Goal: Transaction & Acquisition: Purchase product/service

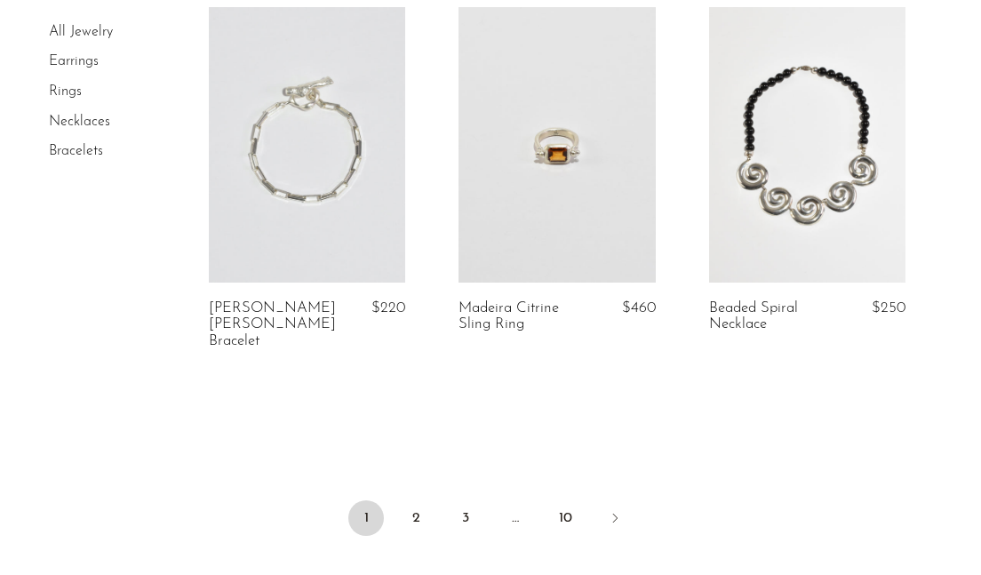
scroll to position [4340, 0]
click at [807, 118] on link at bounding box center [807, 145] width 196 height 275
click at [418, 501] on link "2" at bounding box center [416, 519] width 36 height 36
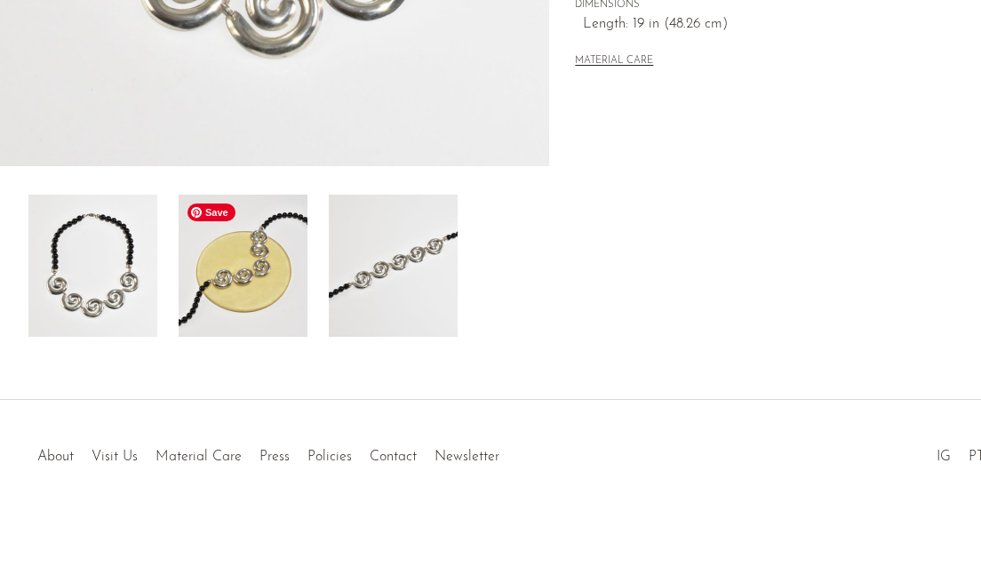
scroll to position [149, 0]
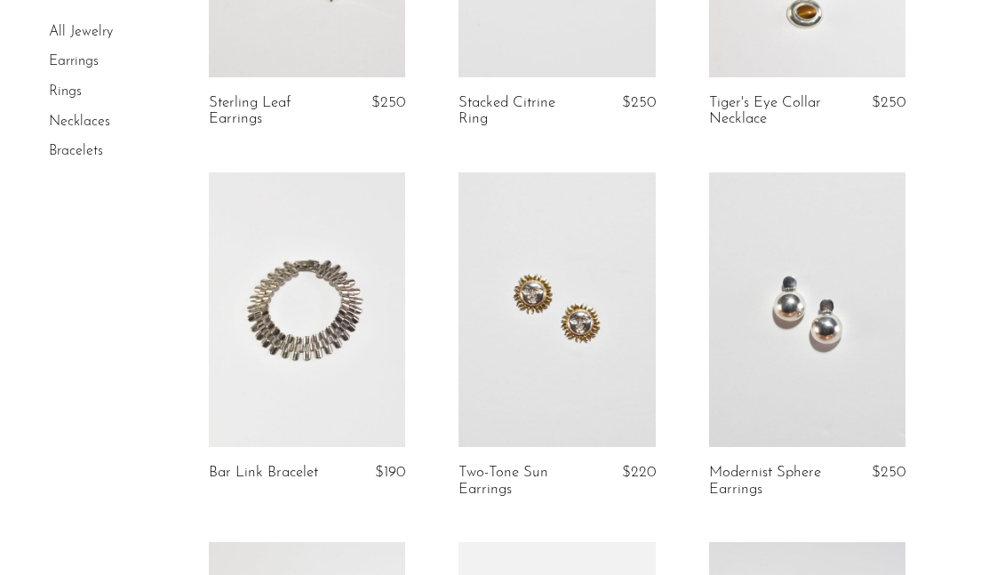
scroll to position [729, 0]
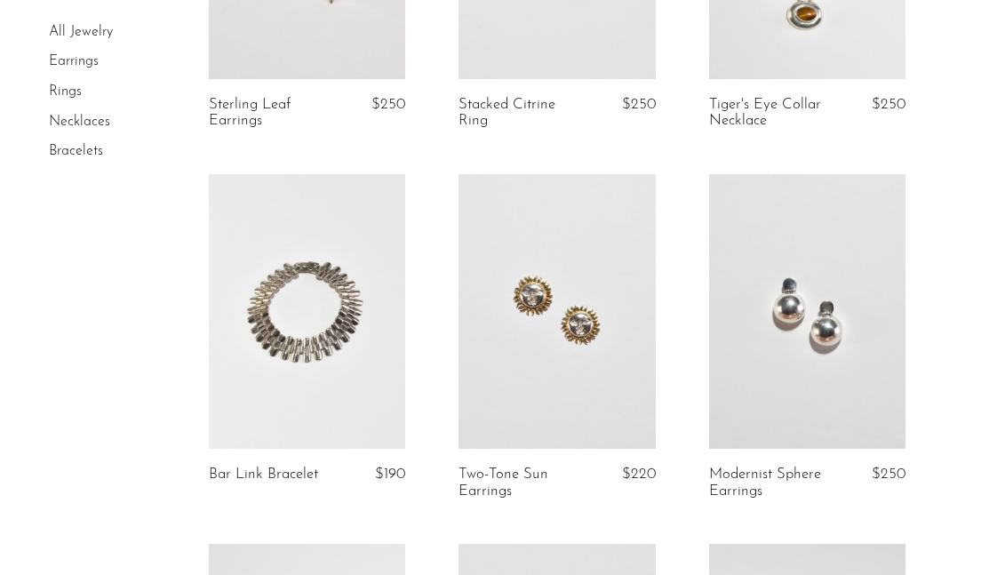
click at [570, 338] on link at bounding box center [556, 311] width 196 height 275
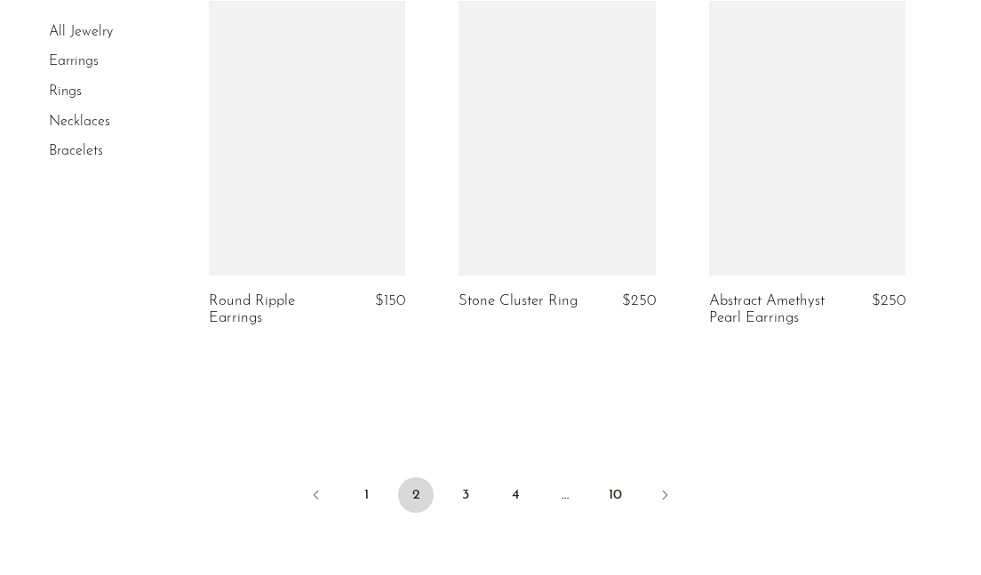
scroll to position [4276, 0]
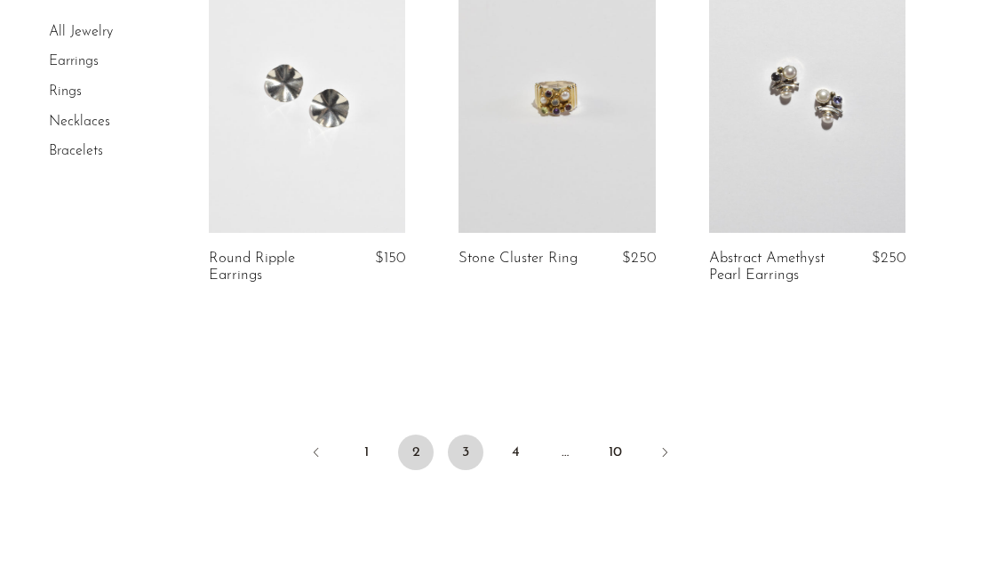
click at [464, 454] on link "3" at bounding box center [466, 452] width 36 height 36
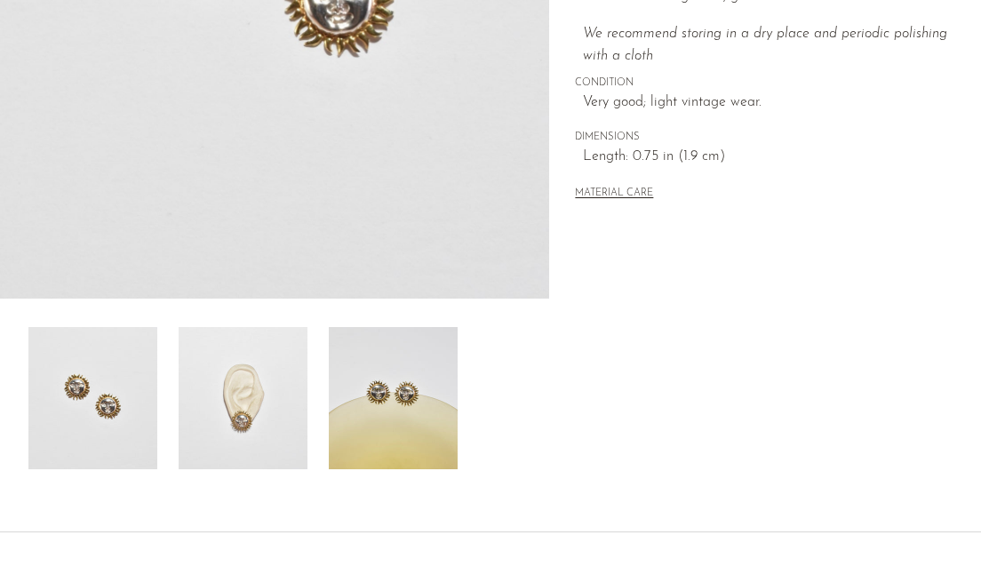
scroll to position [449, 0]
click at [281, 434] on img at bounding box center [243, 399] width 129 height 142
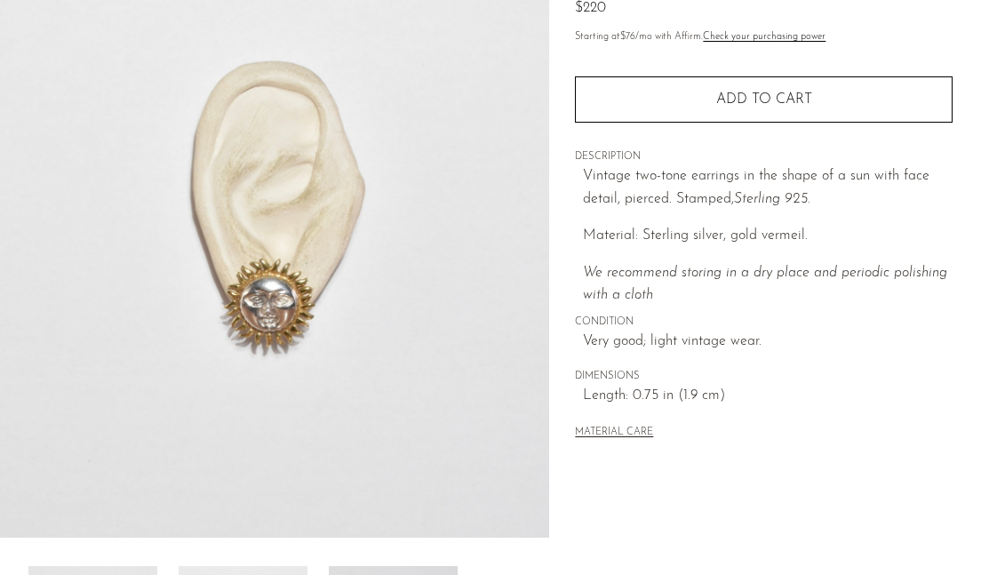
scroll to position [164, 0]
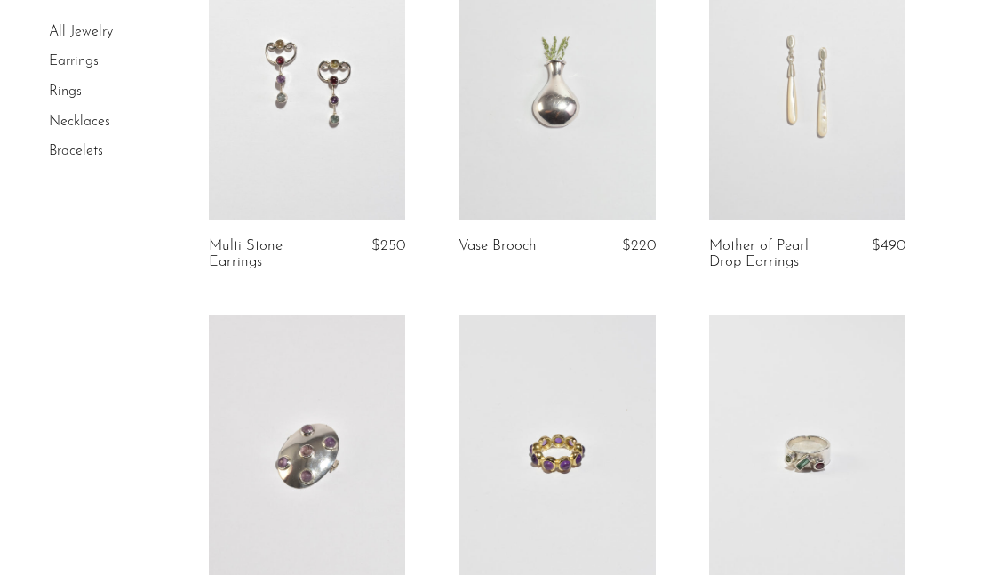
scroll to position [1336, 0]
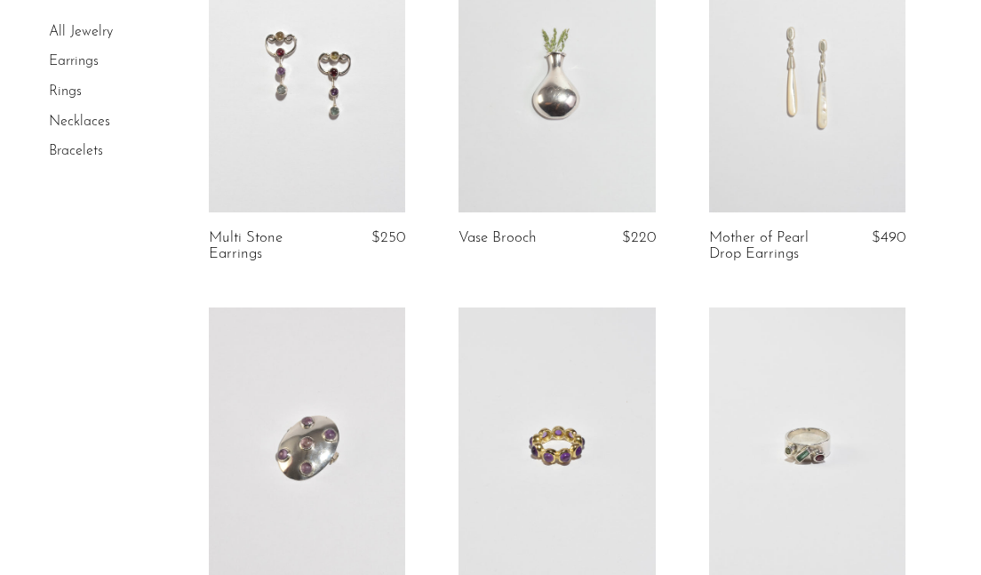
click at [577, 99] on link at bounding box center [556, 74] width 196 height 275
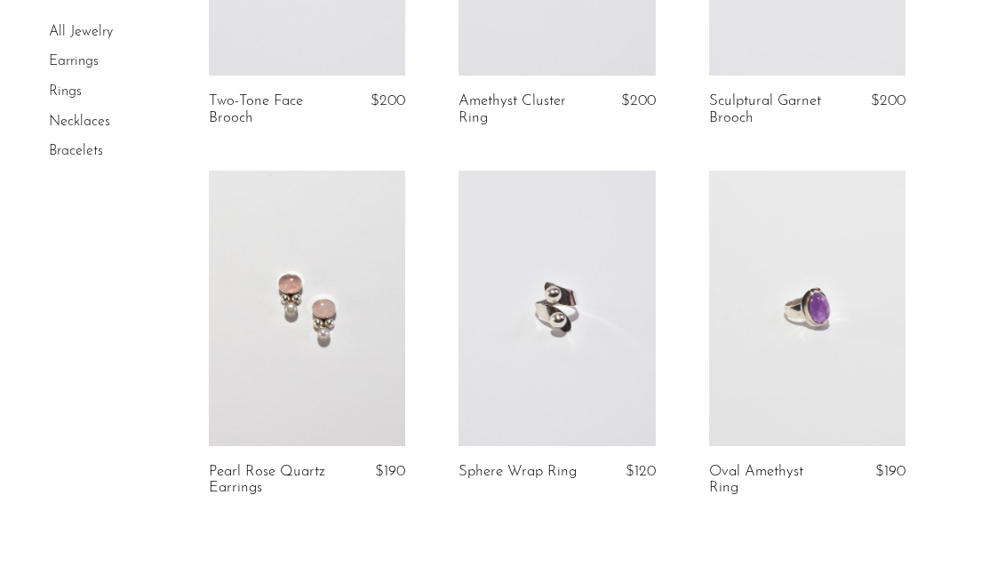
scroll to position [4275, 0]
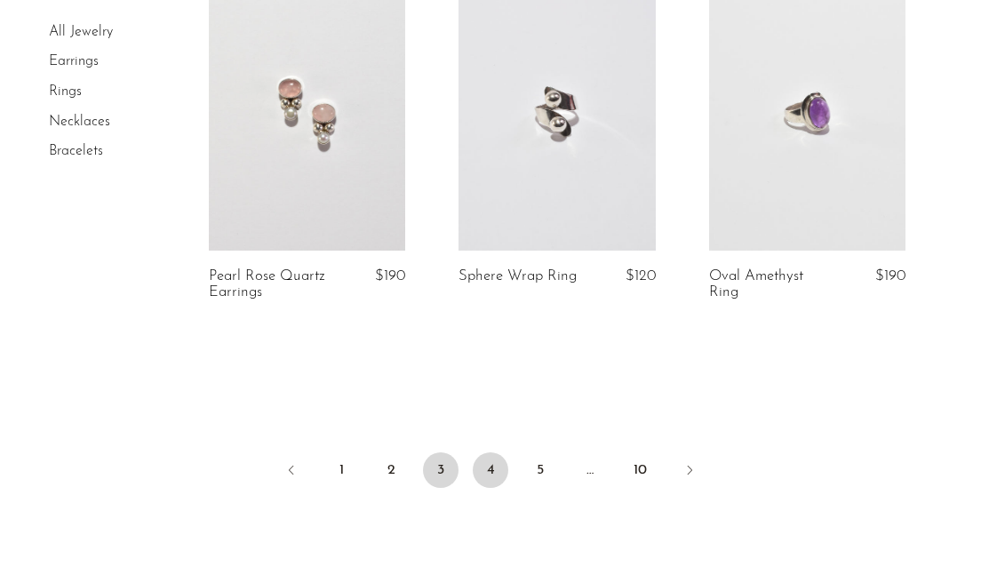
click at [489, 472] on link "4" at bounding box center [491, 470] width 36 height 36
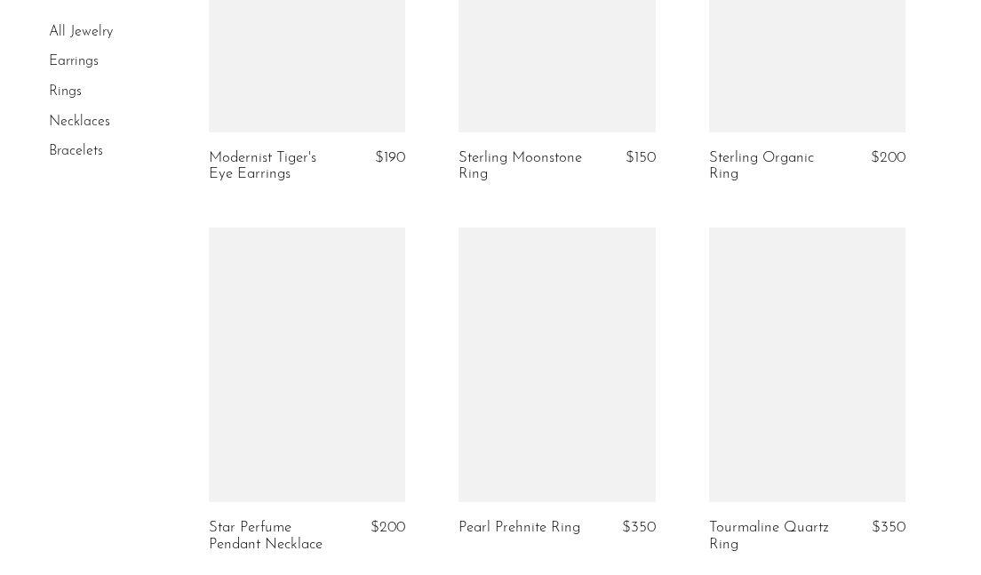
scroll to position [4443, 0]
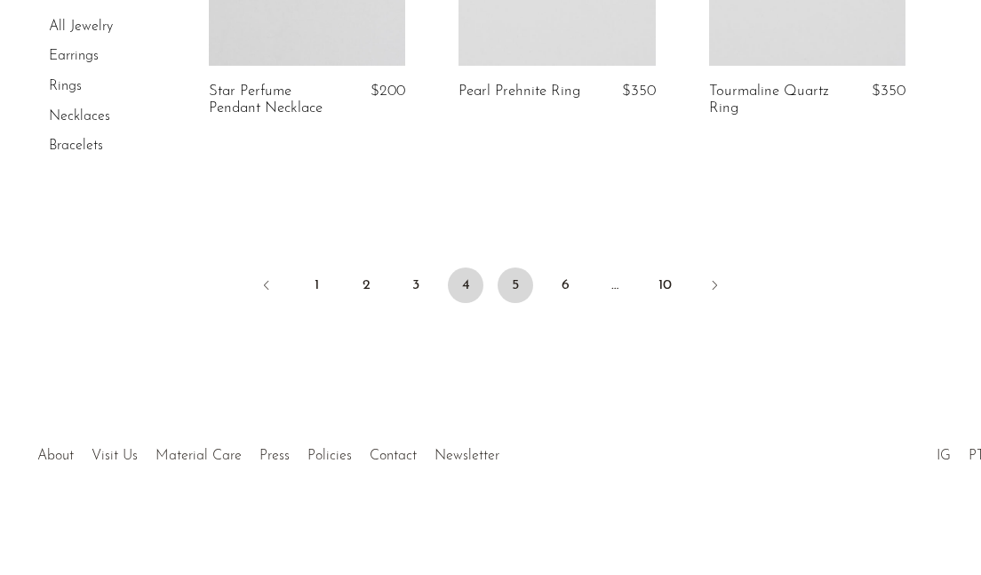
click at [513, 282] on link "5" at bounding box center [515, 285] width 36 height 36
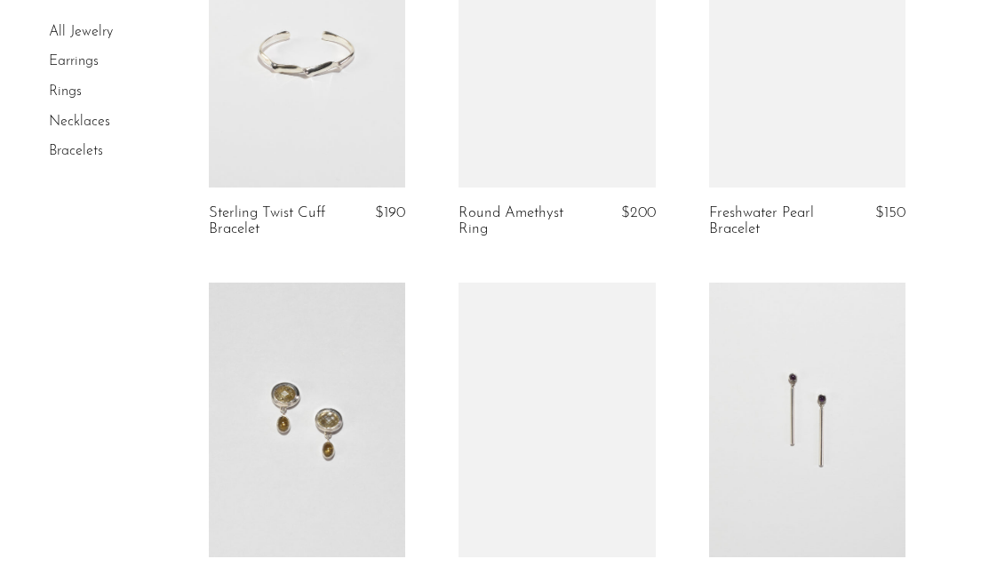
scroll to position [2102, 0]
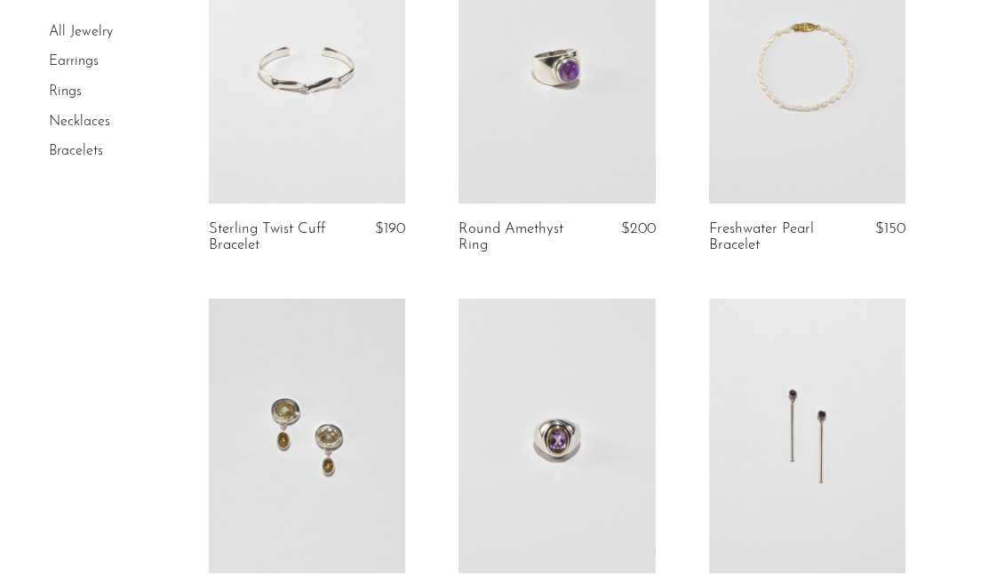
click at [585, 146] on link at bounding box center [556, 65] width 196 height 275
click at [575, 460] on link at bounding box center [556, 435] width 196 height 275
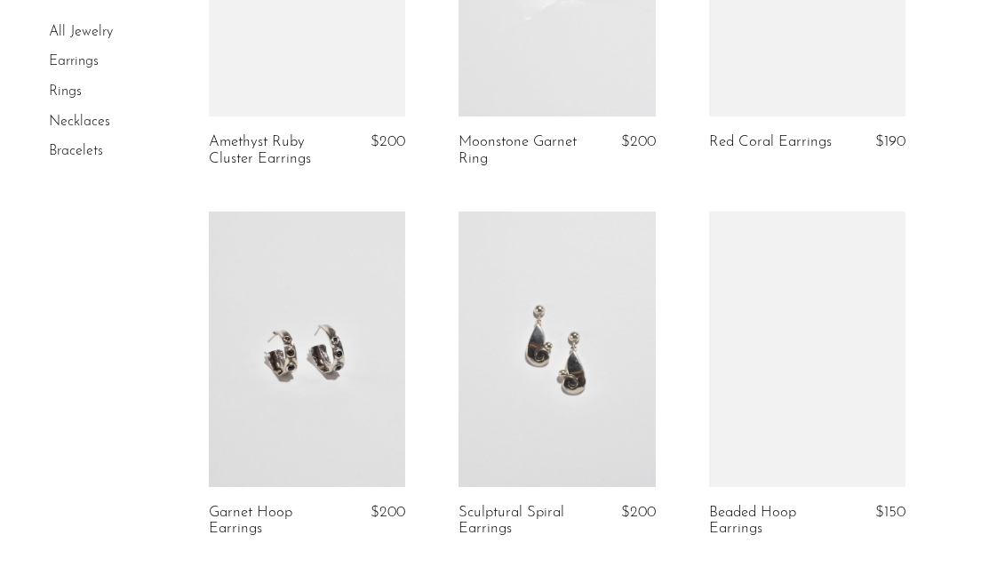
scroll to position [4459, 0]
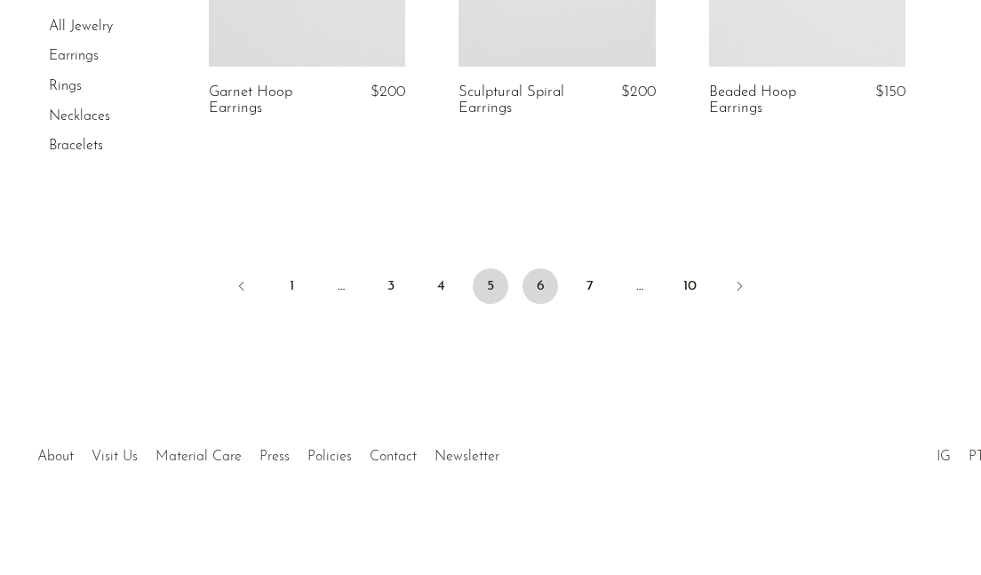
click at [541, 289] on link "6" at bounding box center [540, 286] width 36 height 36
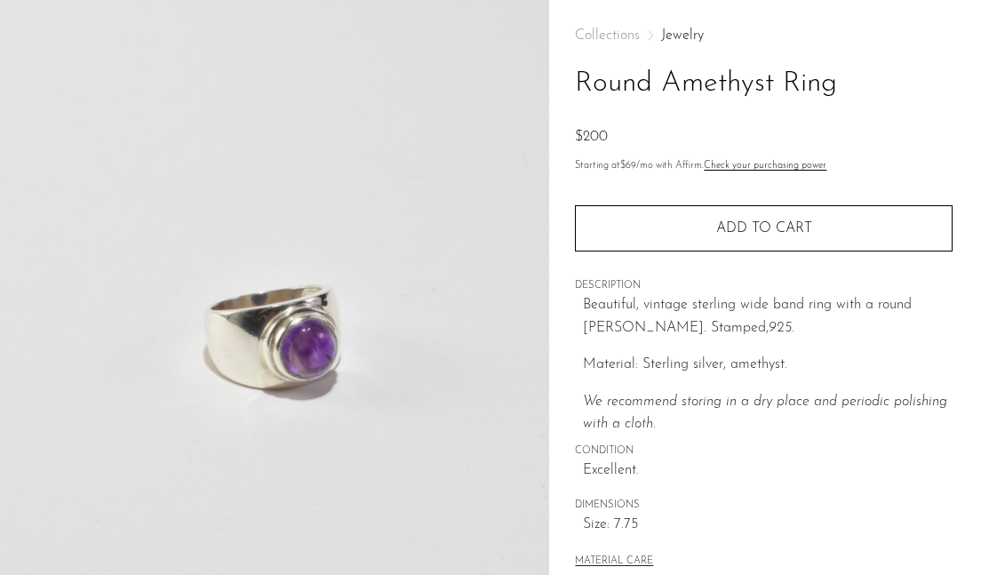
scroll to position [90, 0]
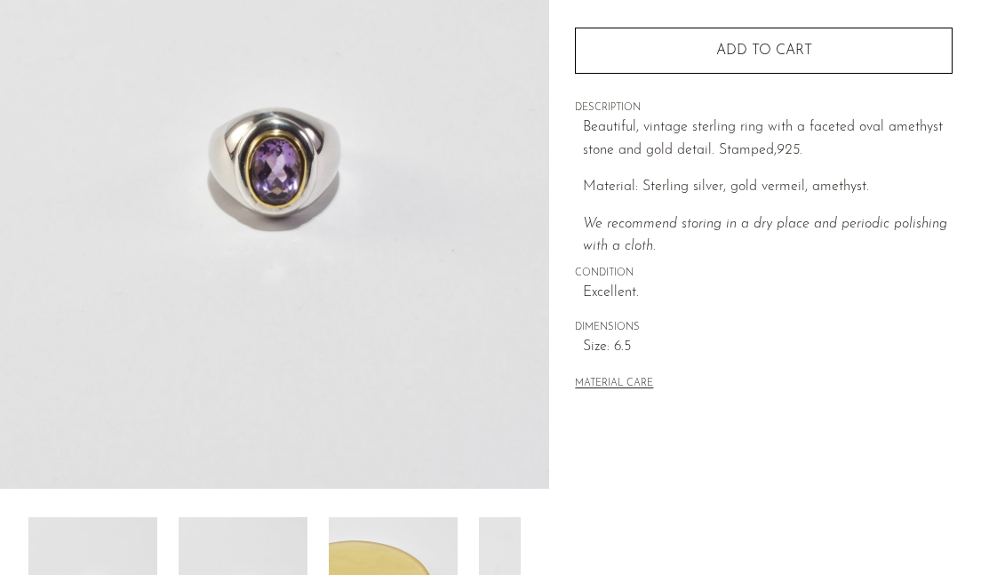
scroll to position [407, 0]
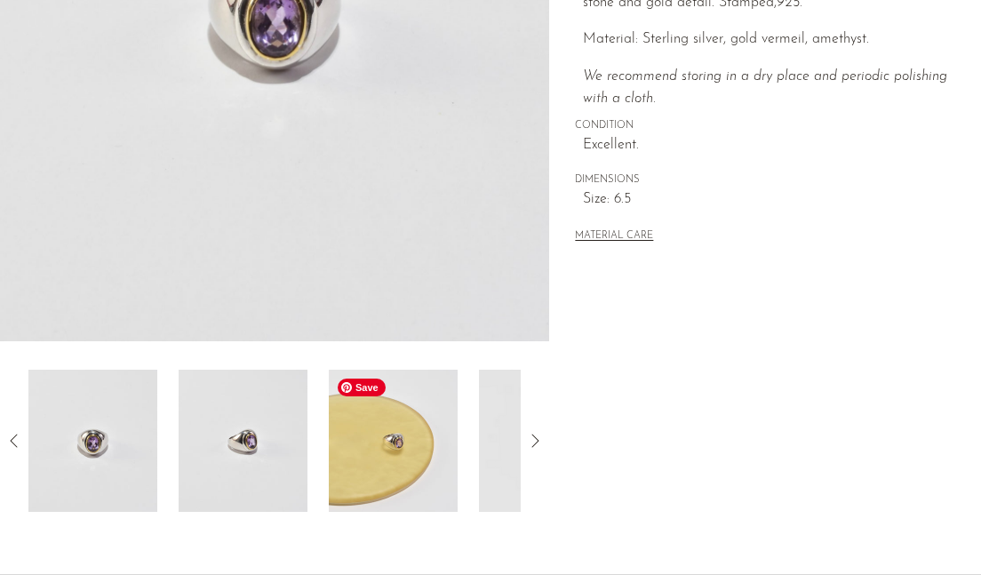
click at [387, 451] on img at bounding box center [393, 441] width 129 height 142
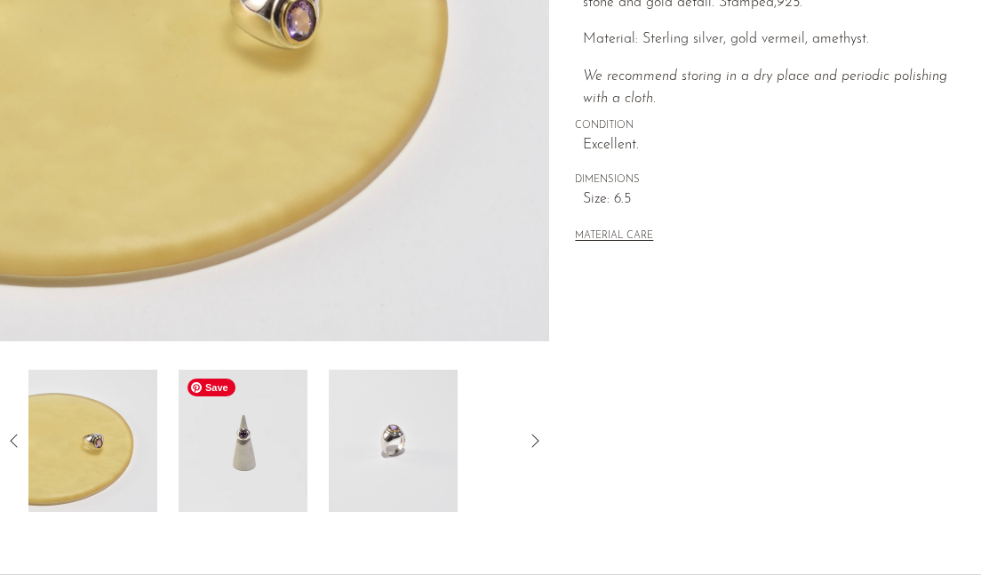
click at [260, 437] on img at bounding box center [243, 441] width 129 height 142
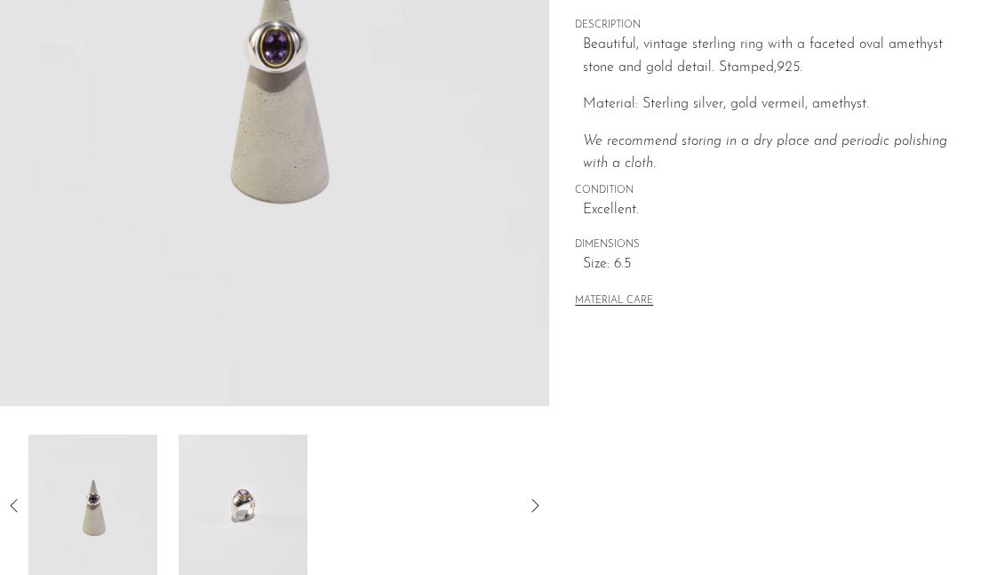
scroll to position [345, 0]
click at [241, 517] on img at bounding box center [243, 503] width 129 height 142
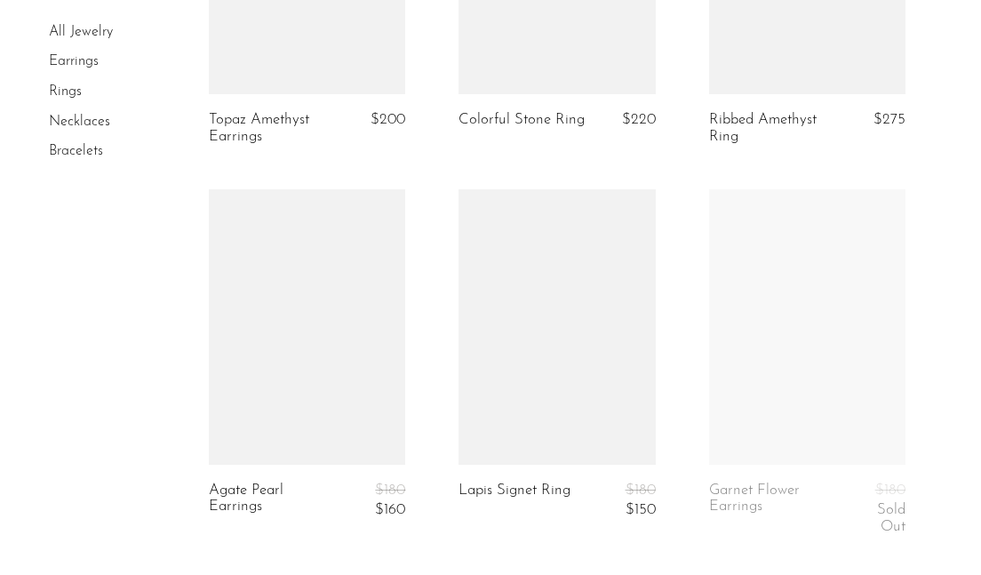
scroll to position [4322, 0]
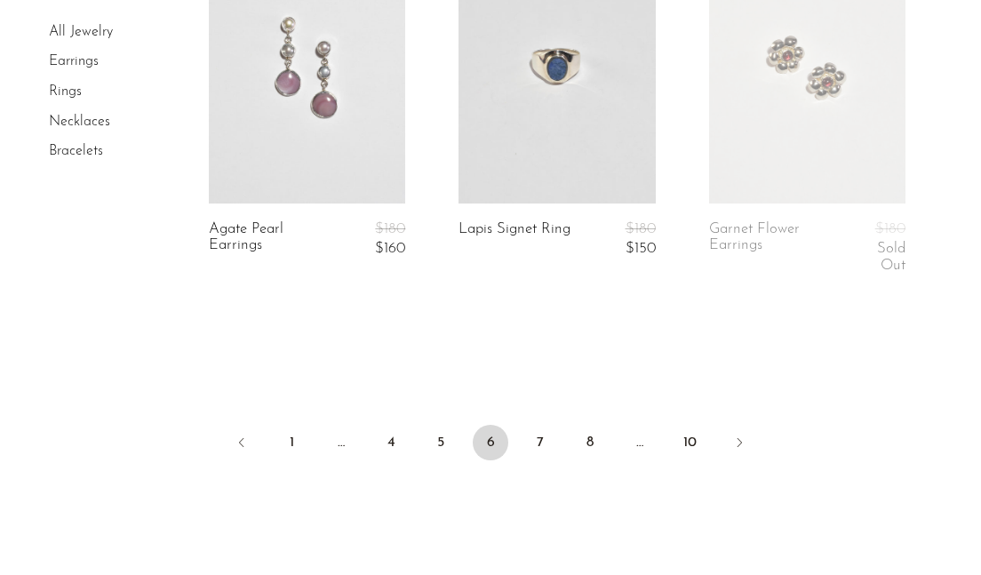
click at [317, 115] on link at bounding box center [307, 65] width 196 height 275
click at [316, 117] on link at bounding box center [307, 65] width 196 height 275
click at [540, 425] on link "7" at bounding box center [540, 443] width 36 height 36
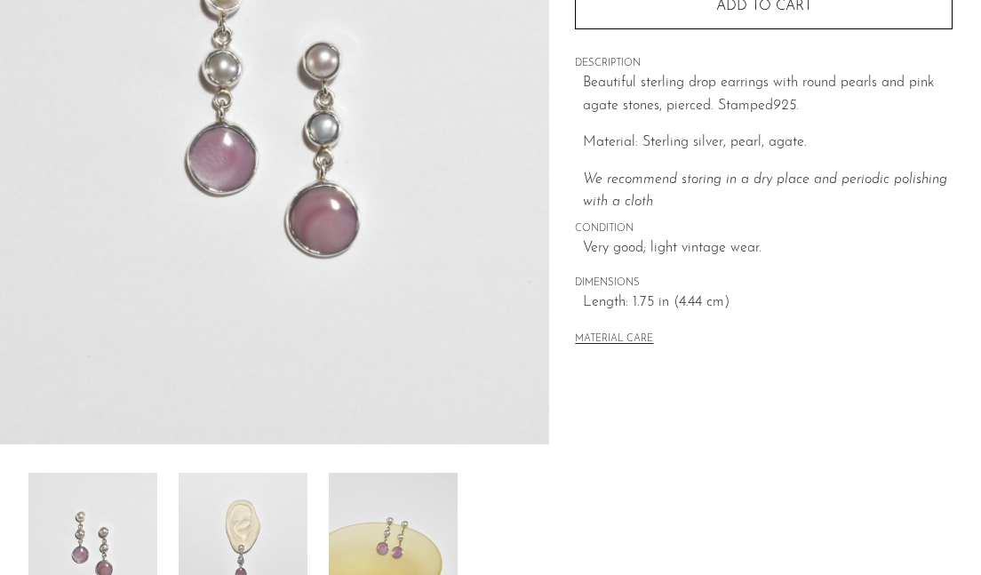
scroll to position [363, 0]
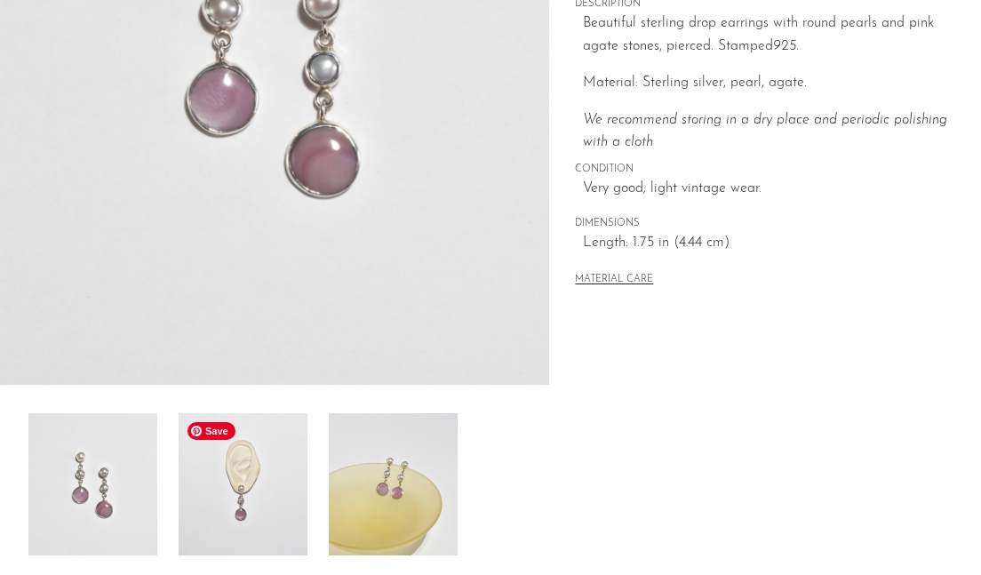
click at [258, 506] on img at bounding box center [243, 484] width 129 height 142
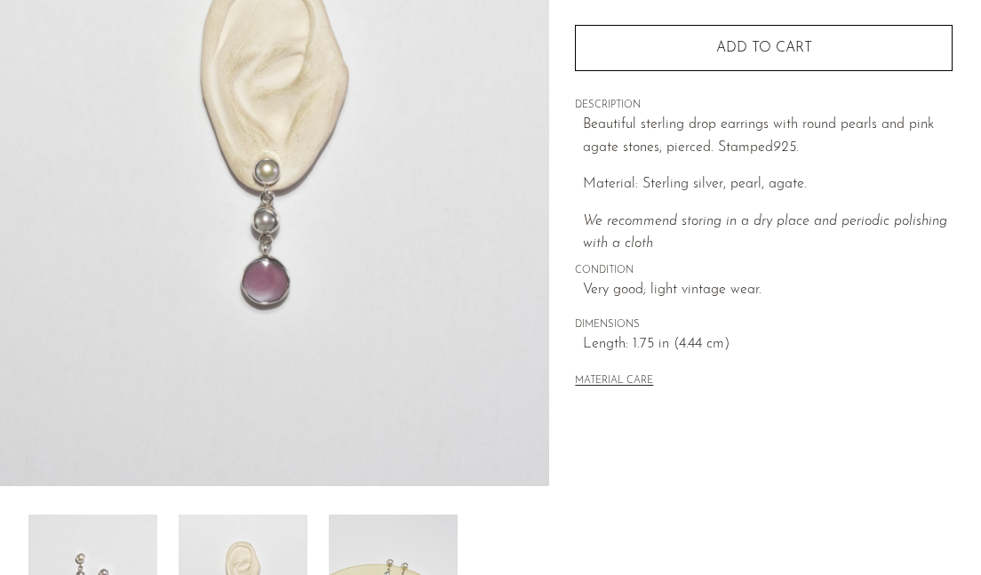
scroll to position [248, 0]
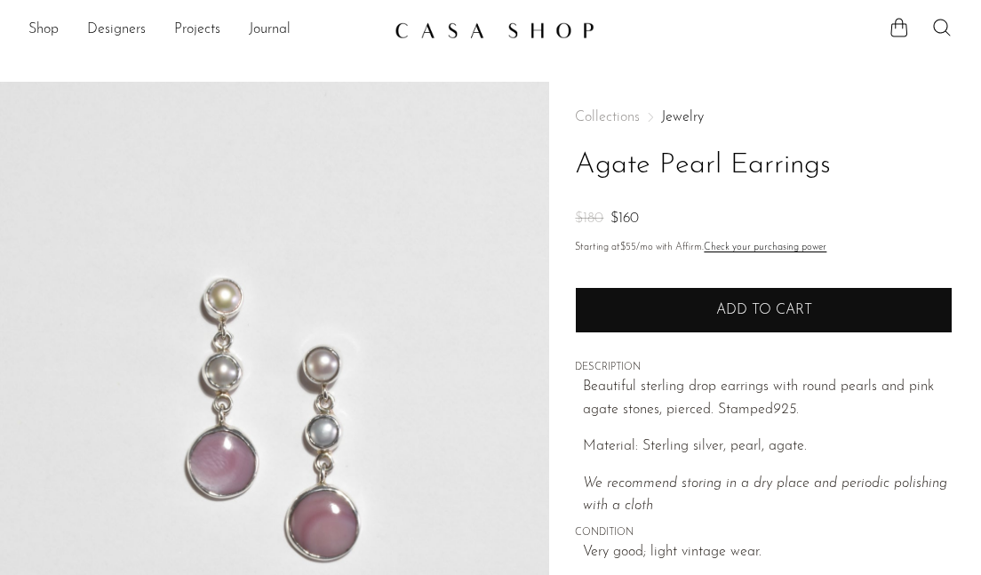
click at [657, 313] on button "Add to cart" at bounding box center [764, 310] width 378 height 46
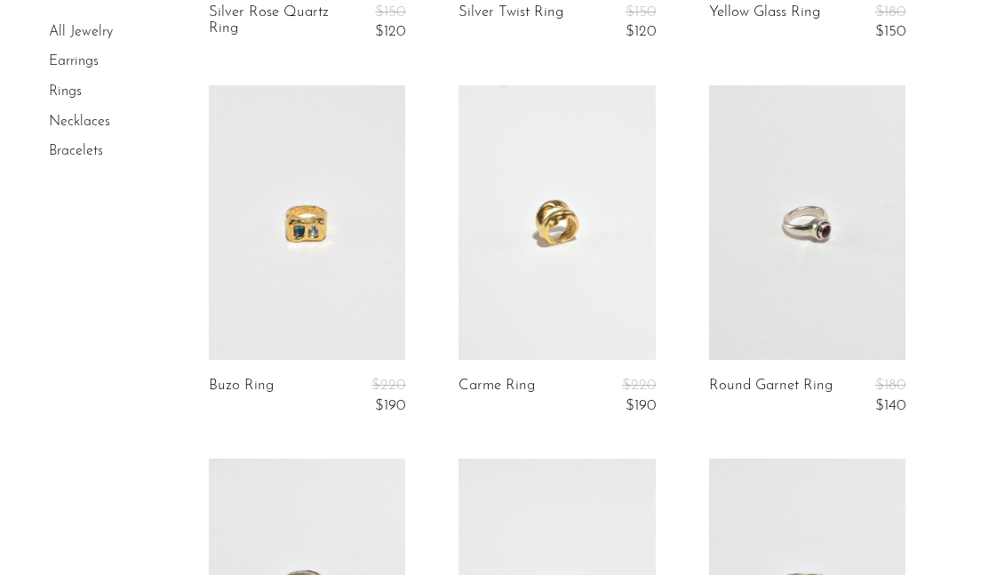
scroll to position [1221, 0]
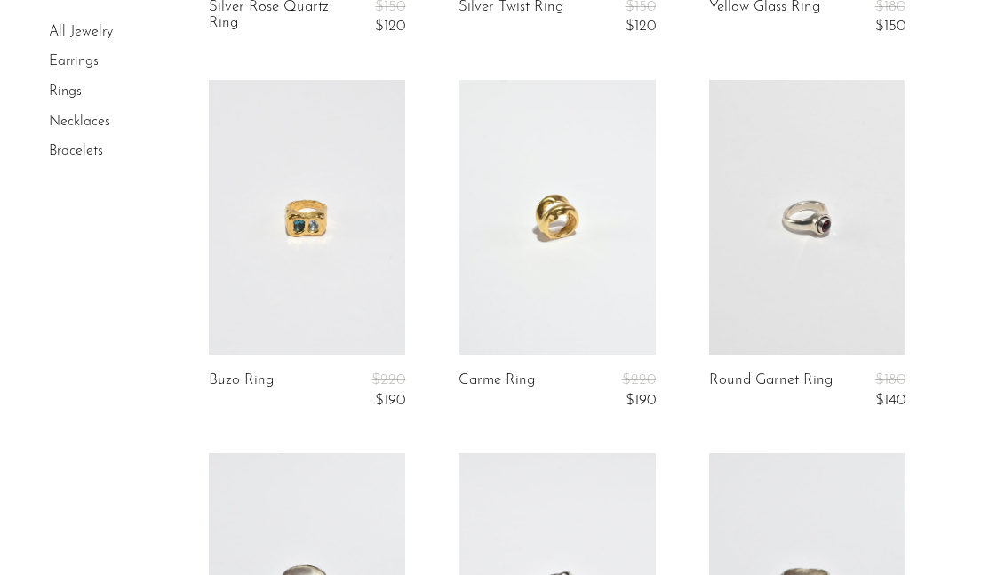
click at [264, 286] on link at bounding box center [307, 217] width 196 height 275
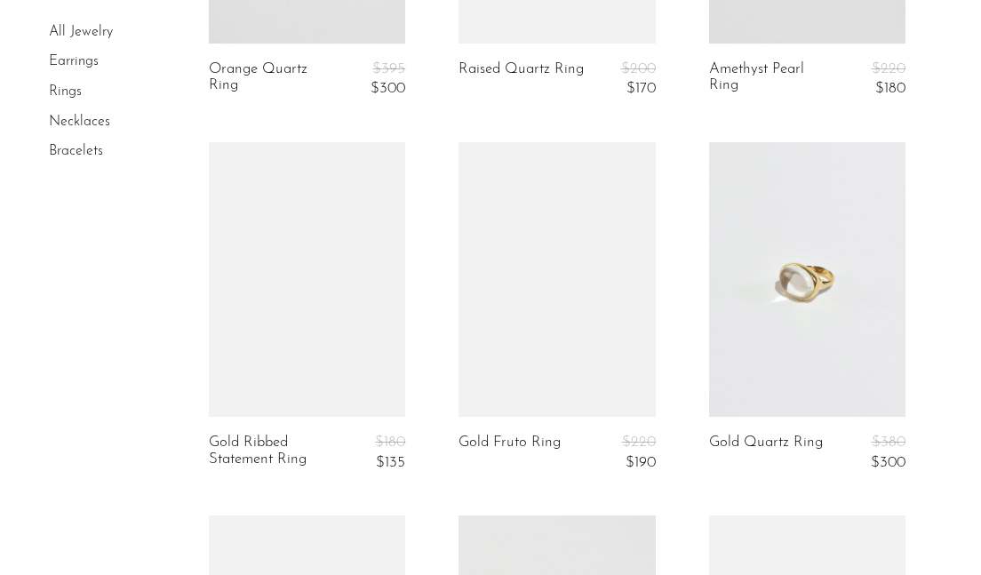
scroll to position [2281, 0]
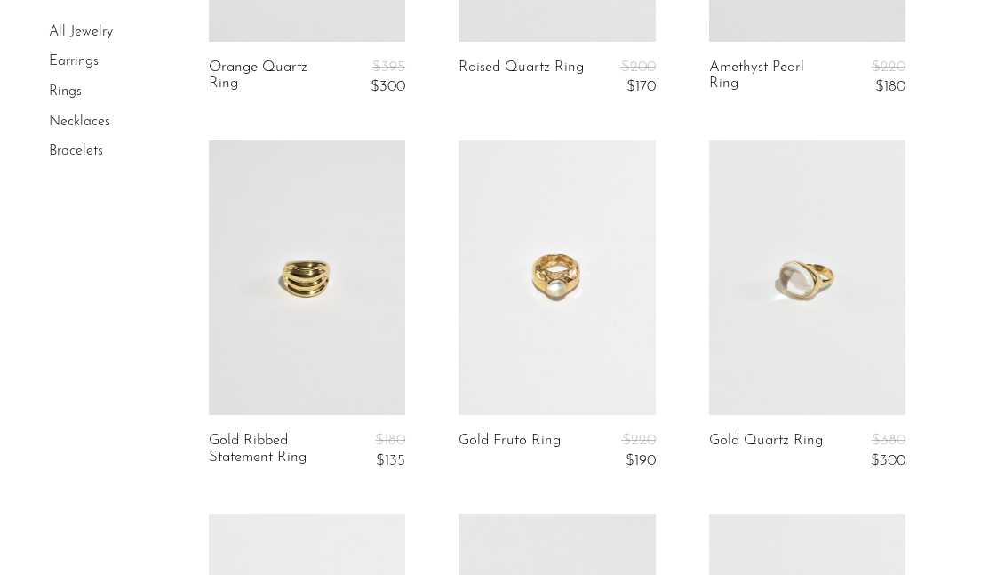
click at [617, 314] on link at bounding box center [556, 277] width 196 height 275
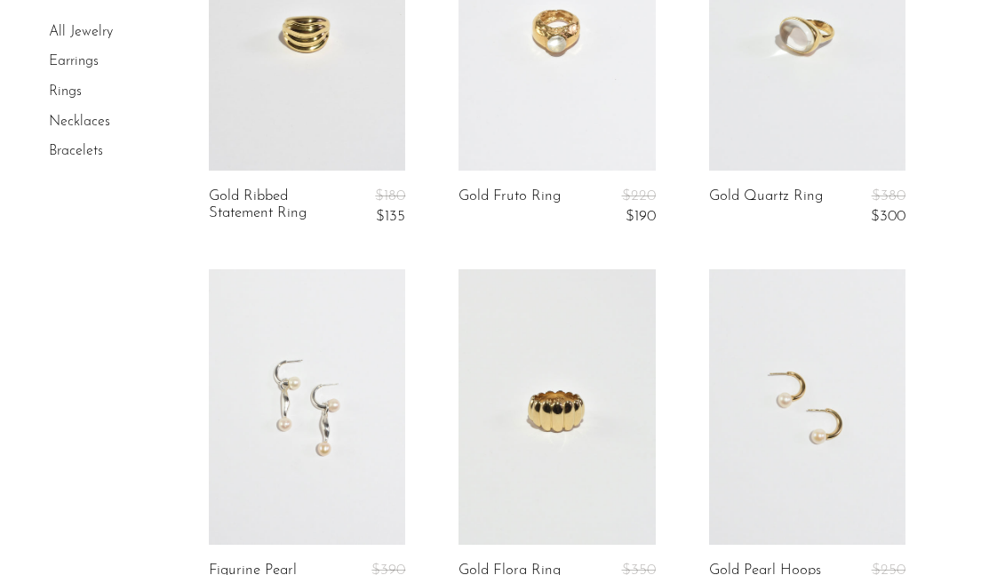
scroll to position [3231, 0]
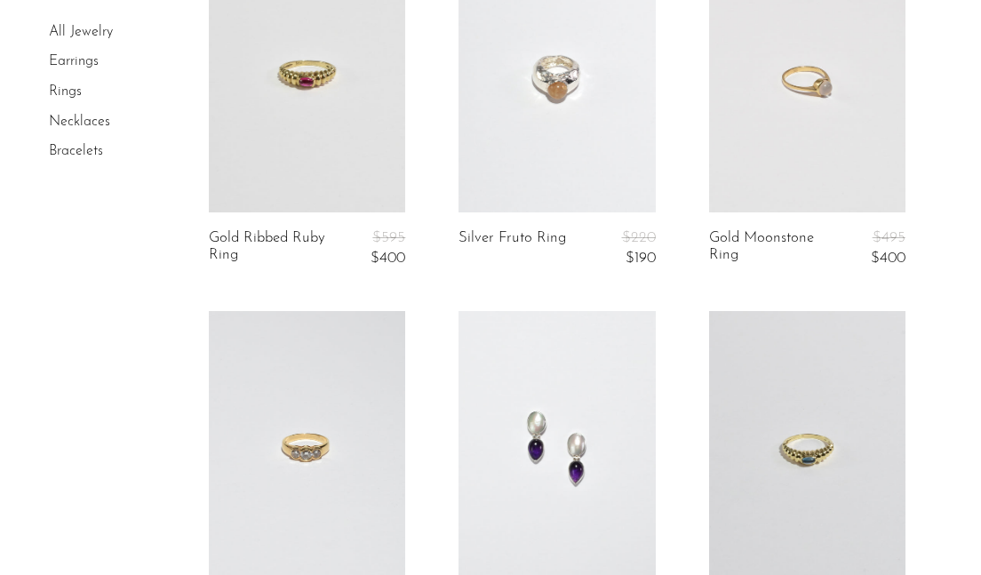
click at [561, 123] on link at bounding box center [556, 75] width 196 height 275
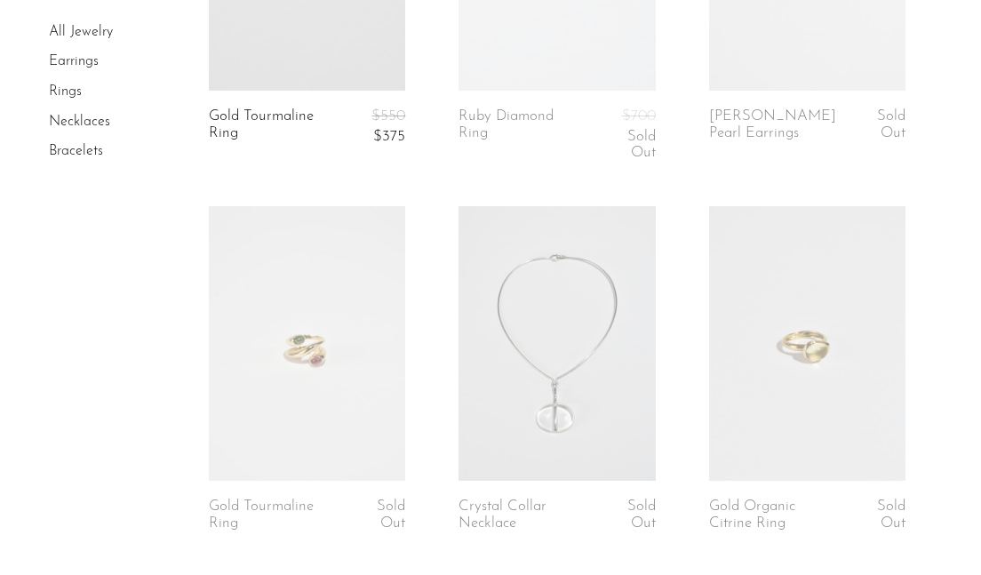
scroll to position [4514, 0]
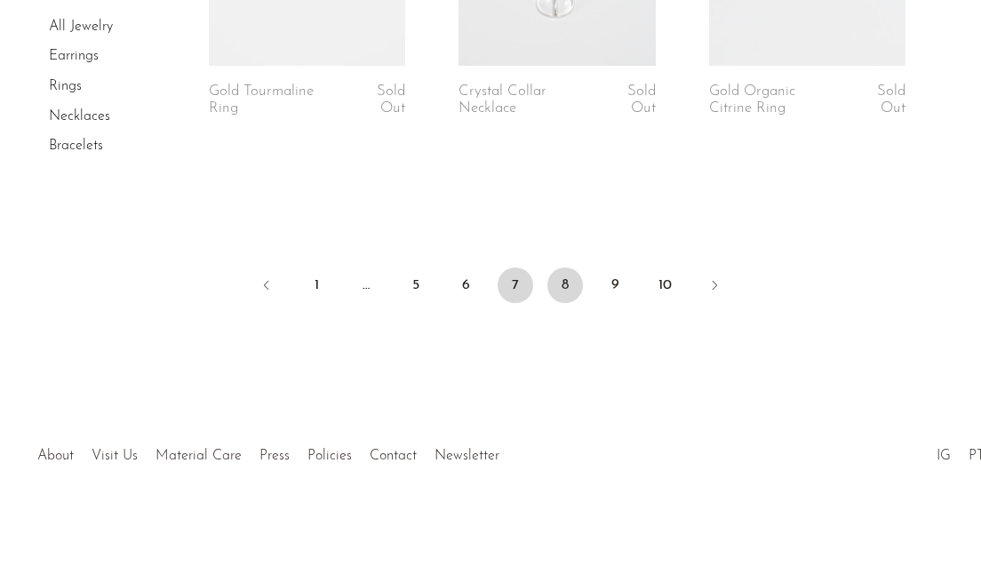
click at [563, 291] on link "8" at bounding box center [565, 285] width 36 height 36
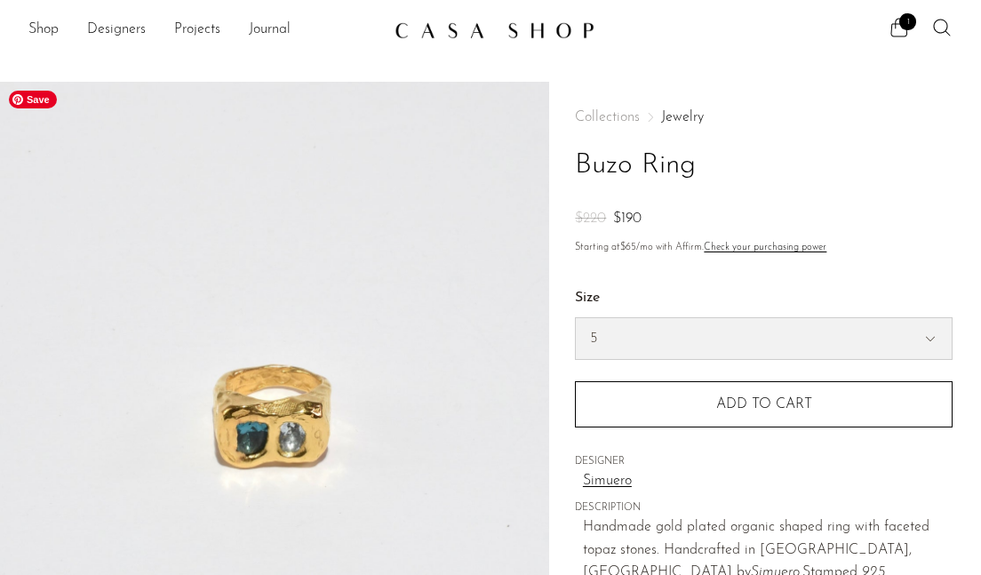
click at [656, 343] on select "5 6 7" at bounding box center [764, 338] width 376 height 41
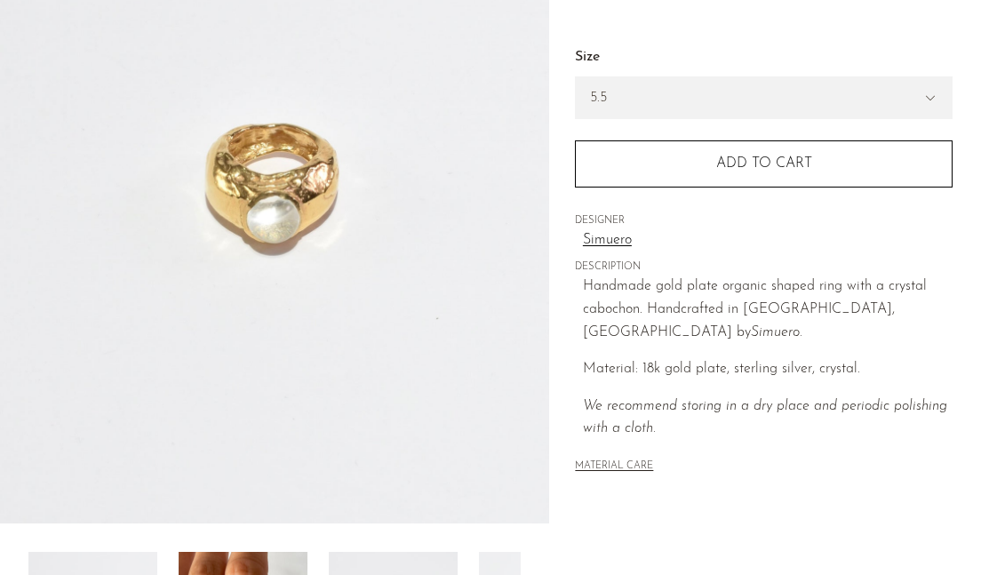
scroll to position [407, 0]
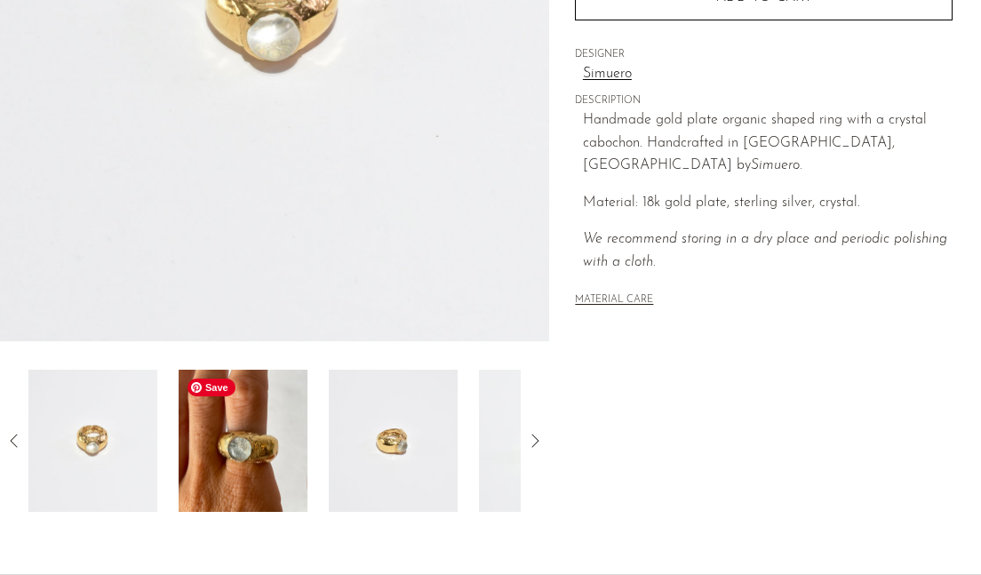
click at [239, 448] on img at bounding box center [243, 441] width 129 height 142
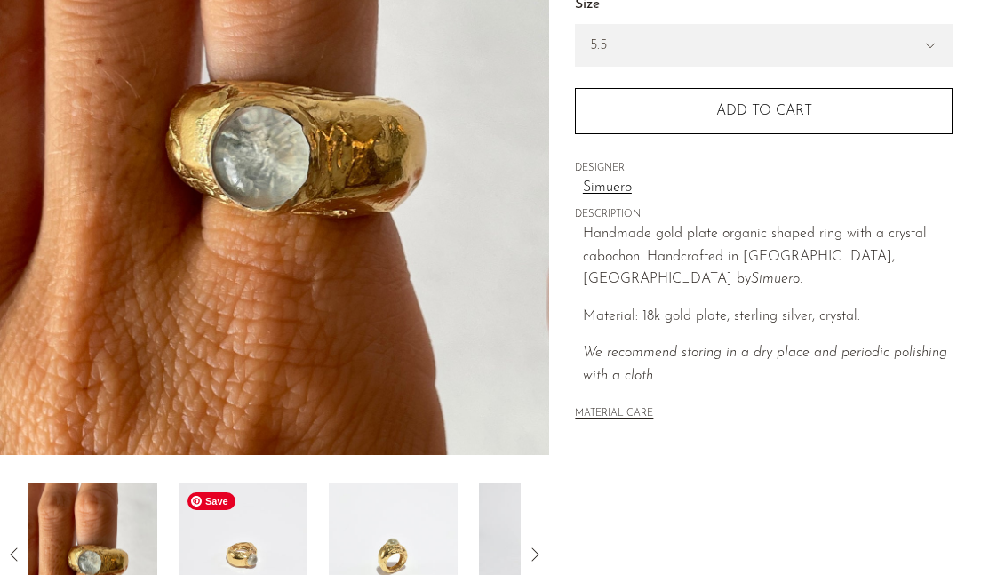
scroll to position [336, 0]
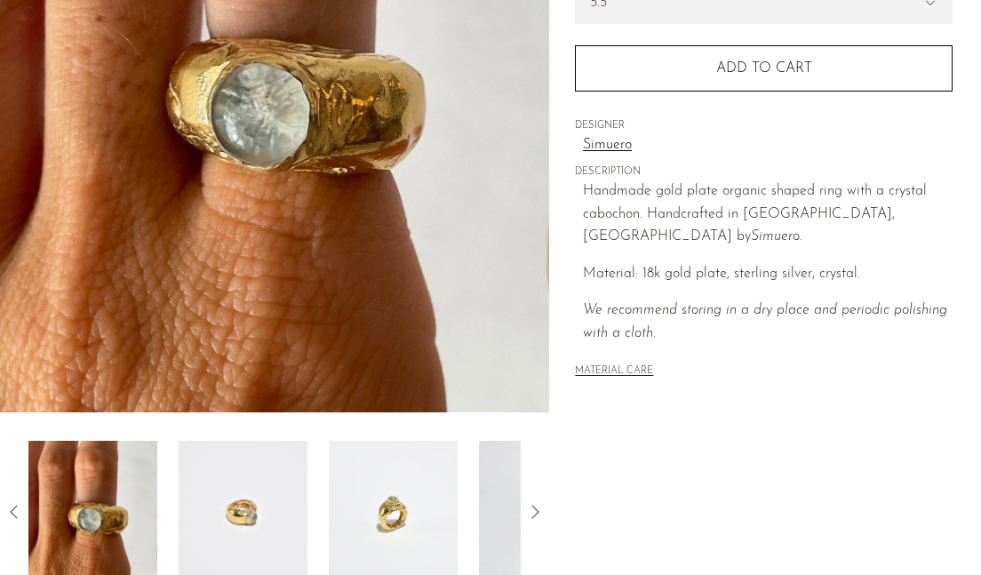
click at [537, 509] on icon at bounding box center [534, 511] width 21 height 21
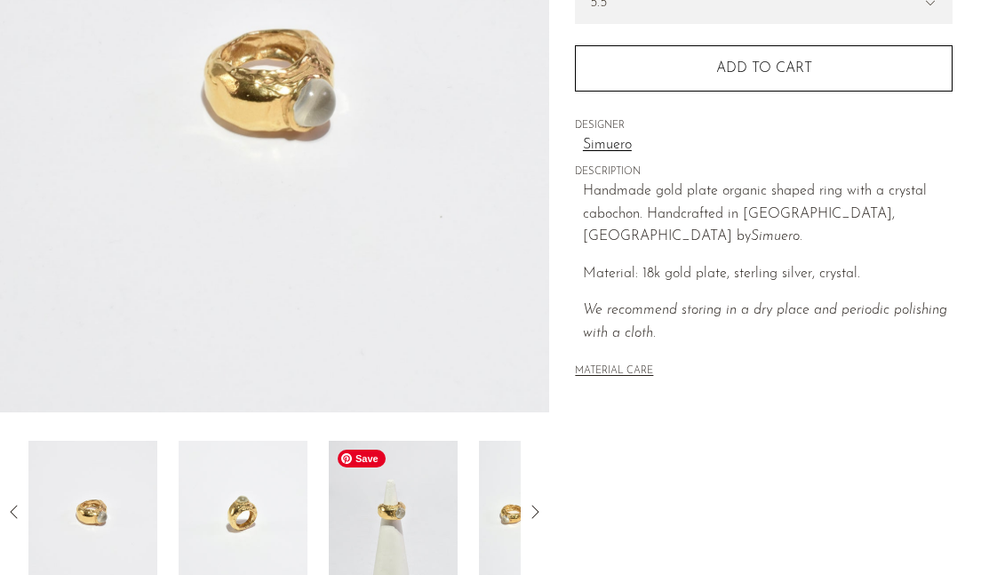
click at [421, 530] on img at bounding box center [393, 512] width 129 height 142
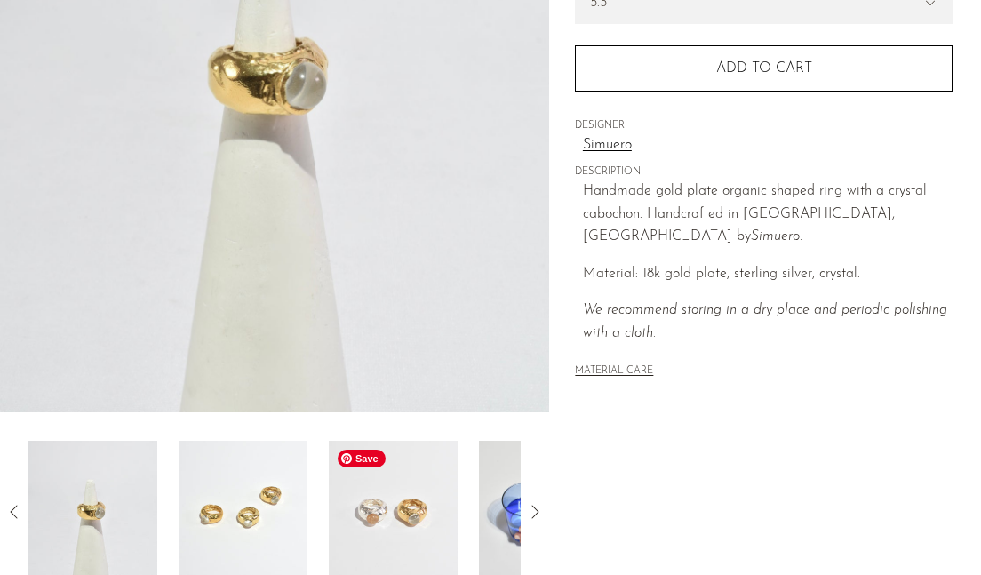
click at [420, 530] on img at bounding box center [393, 512] width 129 height 142
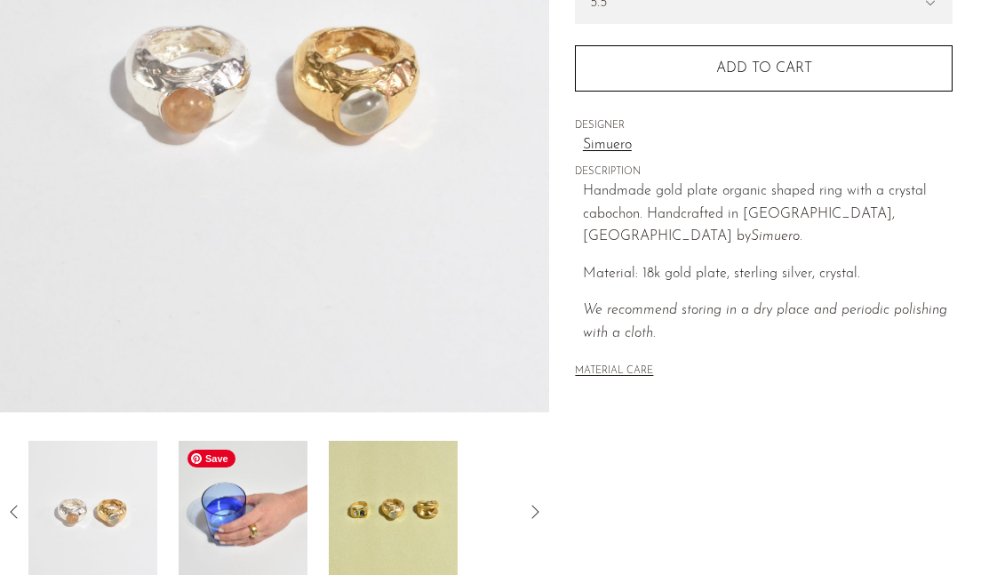
click at [235, 526] on img at bounding box center [243, 512] width 129 height 142
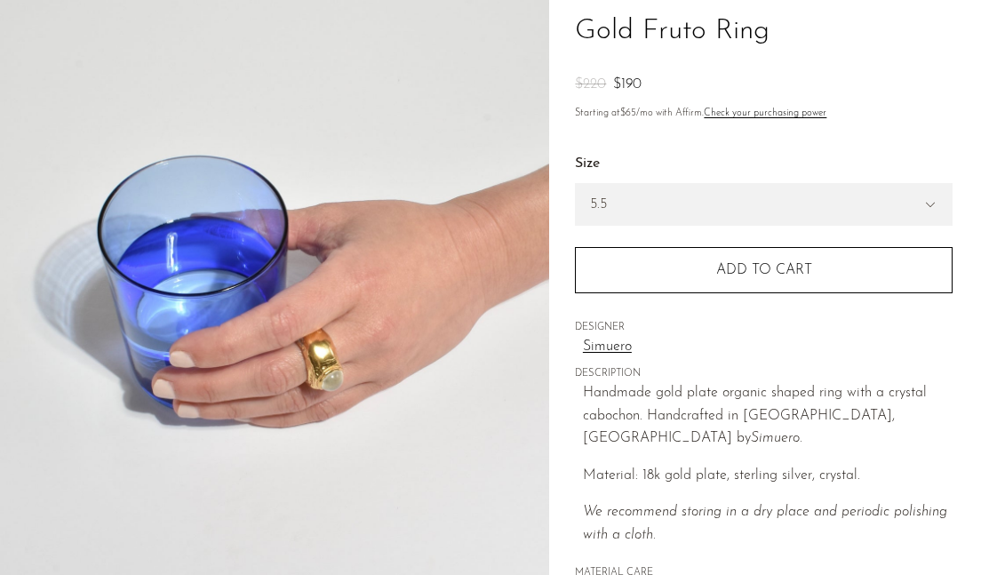
scroll to position [125, 0]
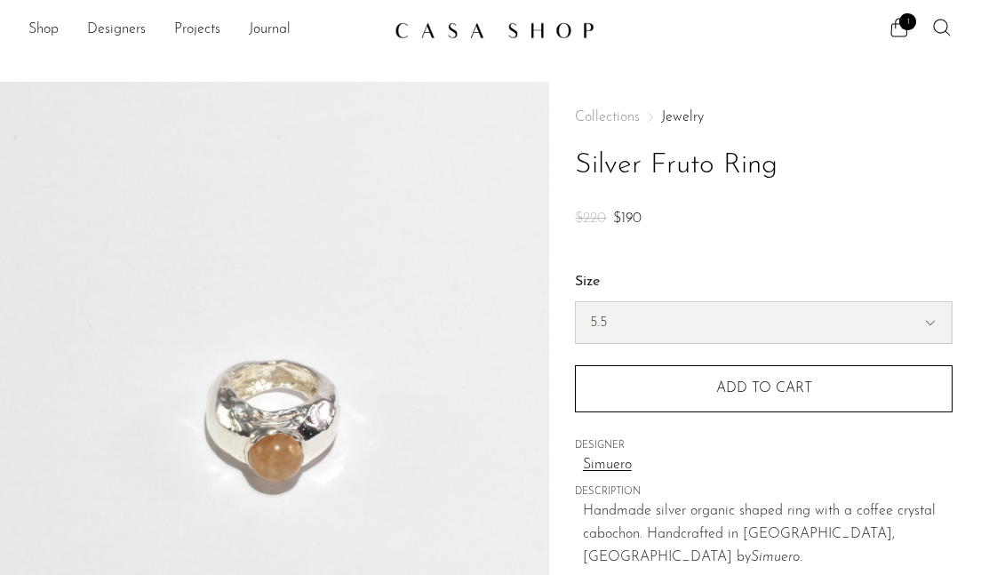
click at [680, 324] on select "5.5 6.5 7" at bounding box center [764, 322] width 376 height 41
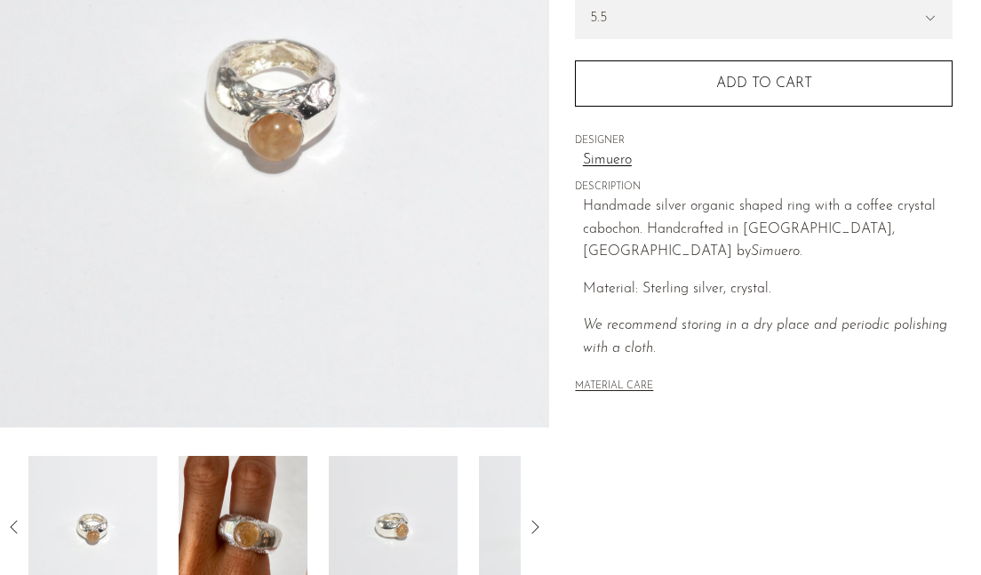
scroll to position [374, 0]
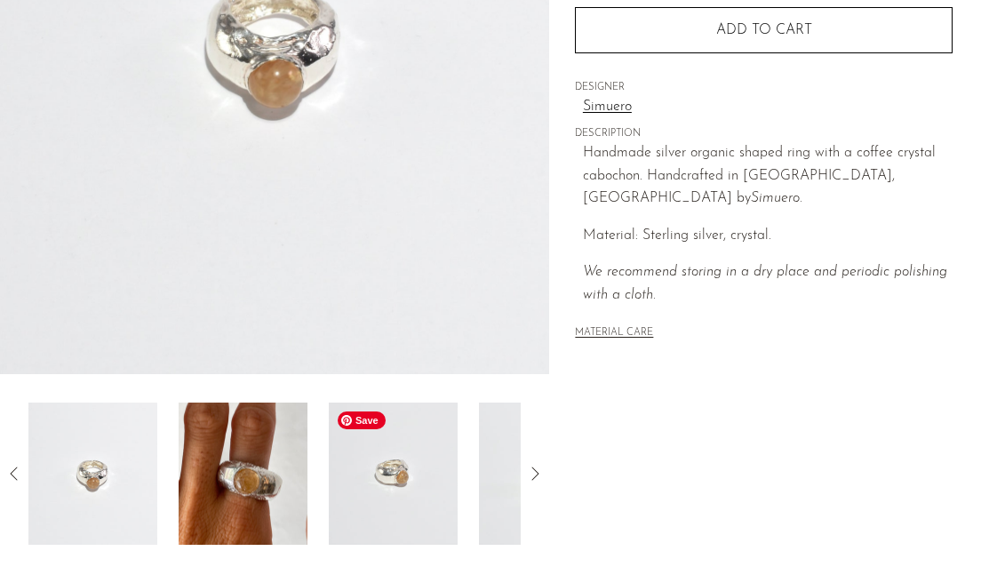
click at [429, 489] on img at bounding box center [393, 473] width 129 height 142
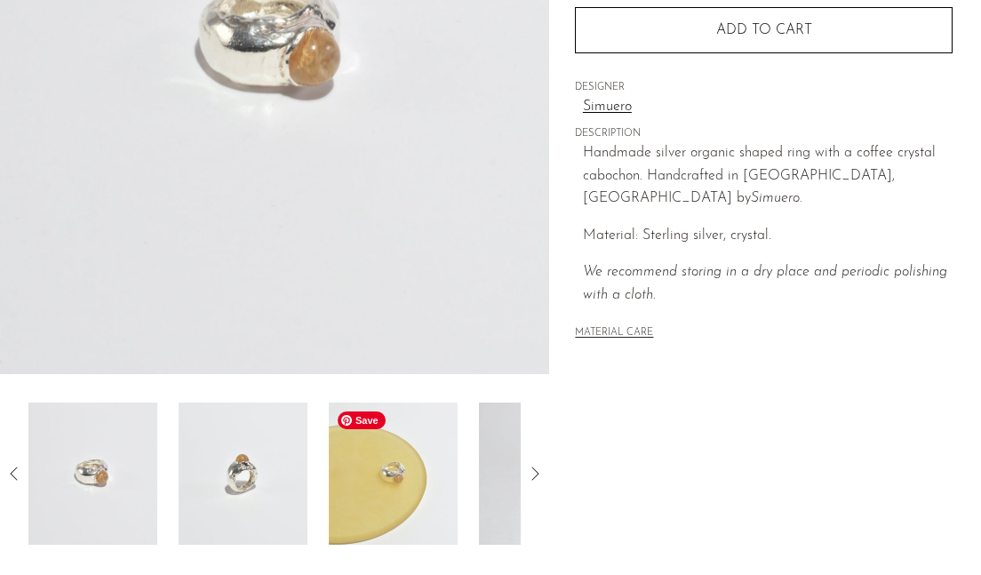
click at [422, 489] on img at bounding box center [393, 473] width 129 height 142
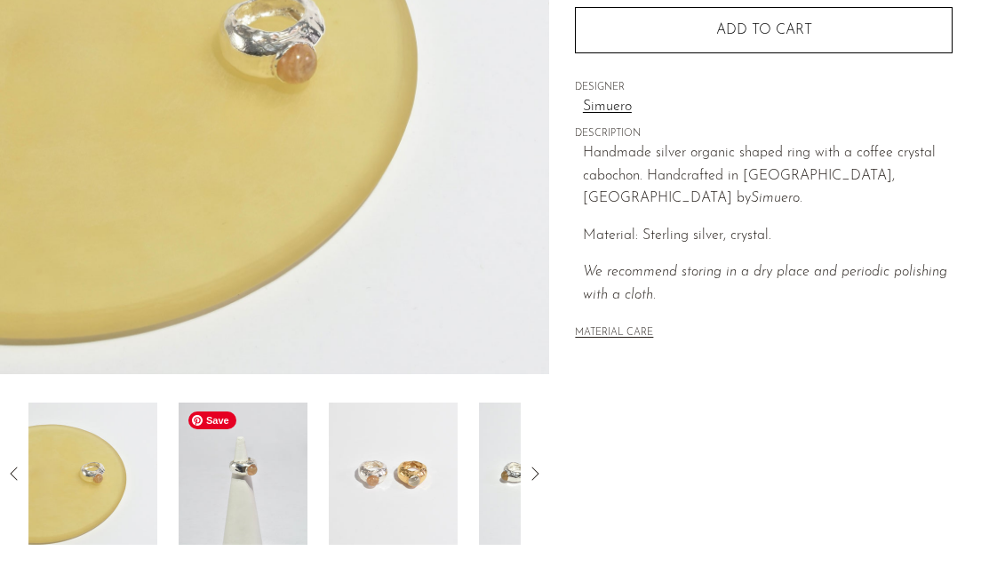
click at [260, 487] on img at bounding box center [243, 473] width 129 height 142
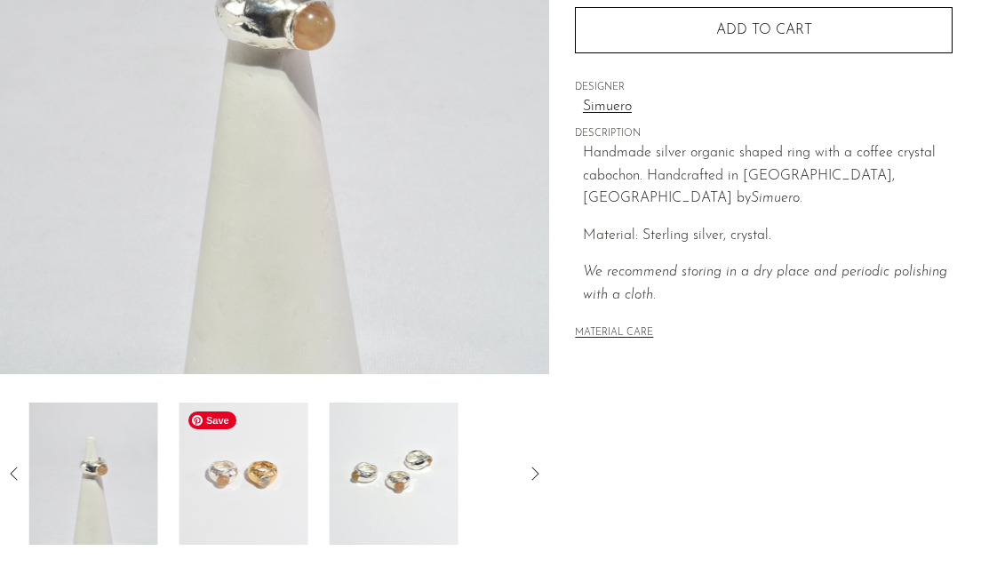
click at [260, 487] on img at bounding box center [243, 473] width 129 height 142
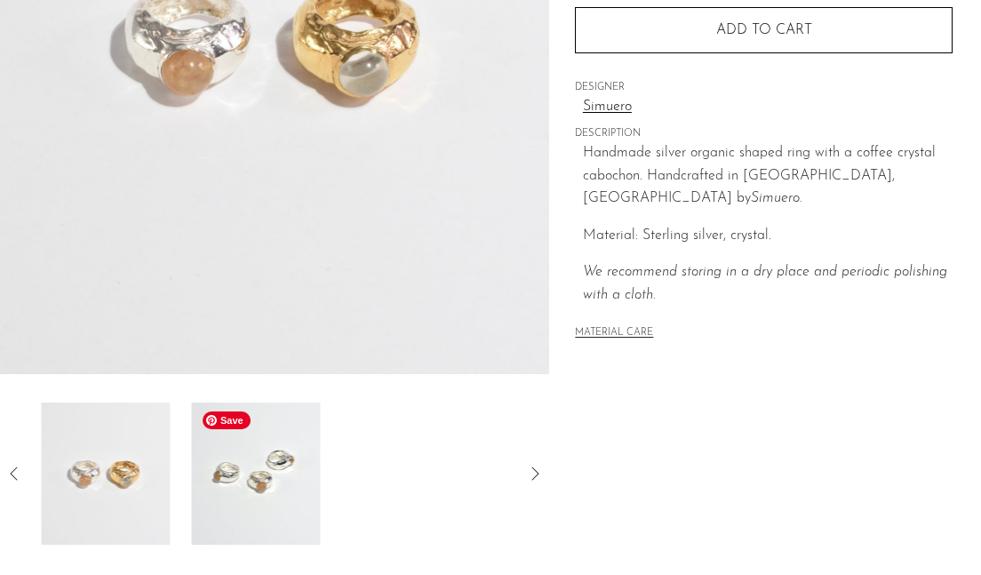
click at [267, 489] on img at bounding box center [255, 473] width 129 height 142
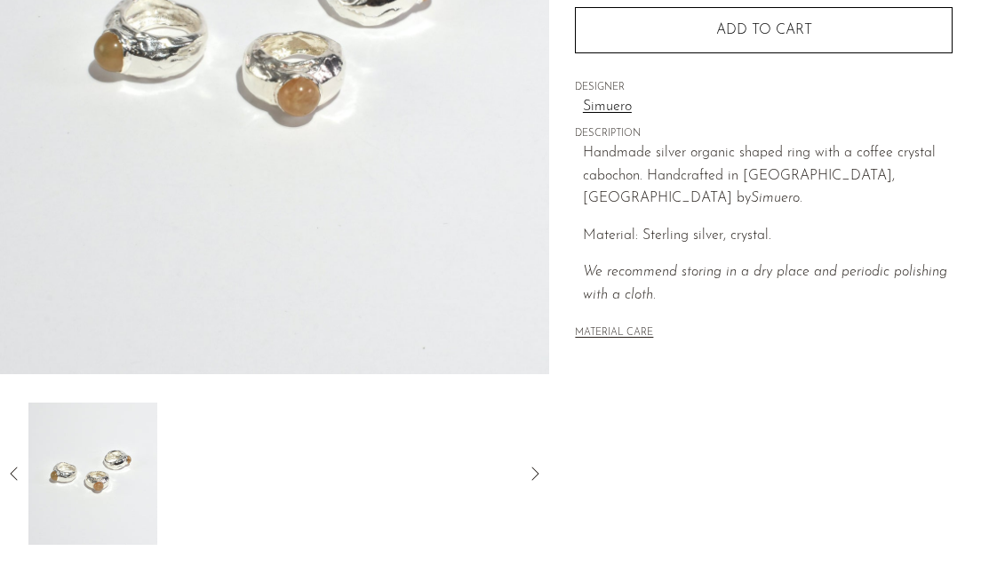
click at [9, 470] on icon at bounding box center [14, 473] width 21 height 21
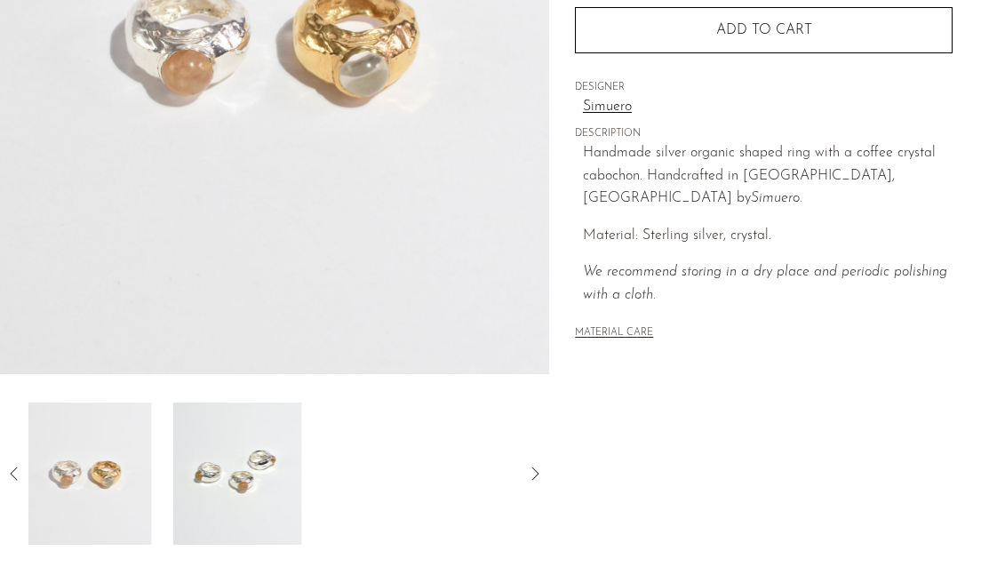
click at [9, 470] on icon at bounding box center [14, 473] width 21 height 21
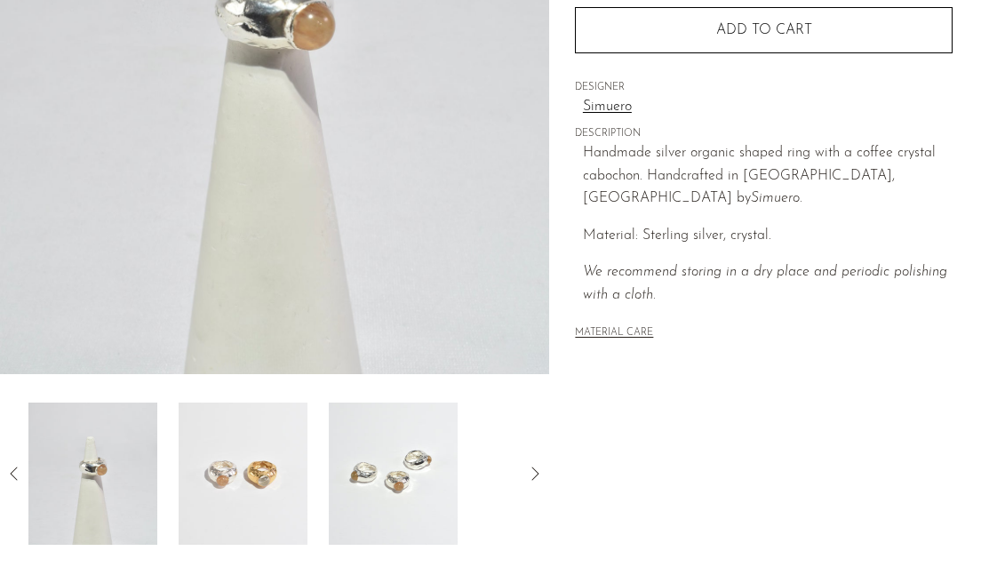
click at [718, 488] on div "Collections Jewelry Silver Fruto Ring $220 $190 Starting at $65 /mo with Affirm…" at bounding box center [765, 126] width 432 height 837
click at [4, 468] on icon at bounding box center [14, 473] width 21 height 21
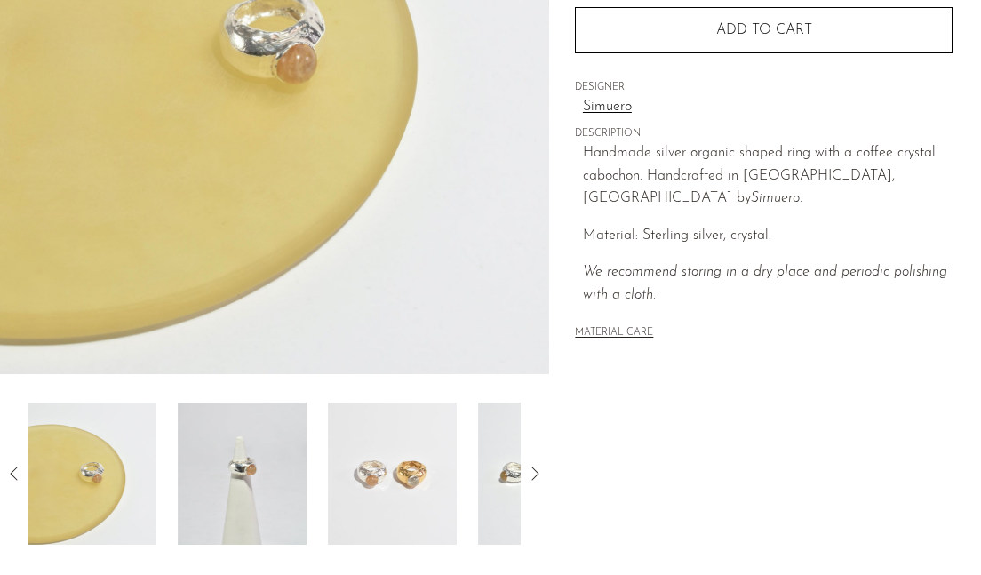
click at [4, 468] on icon at bounding box center [14, 473] width 21 height 21
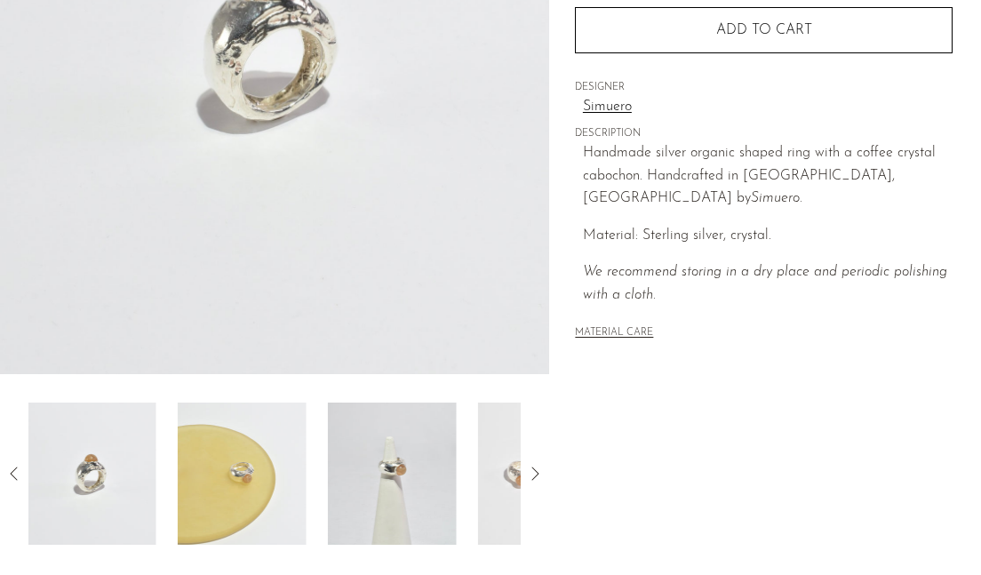
click at [4, 468] on icon at bounding box center [14, 473] width 21 height 21
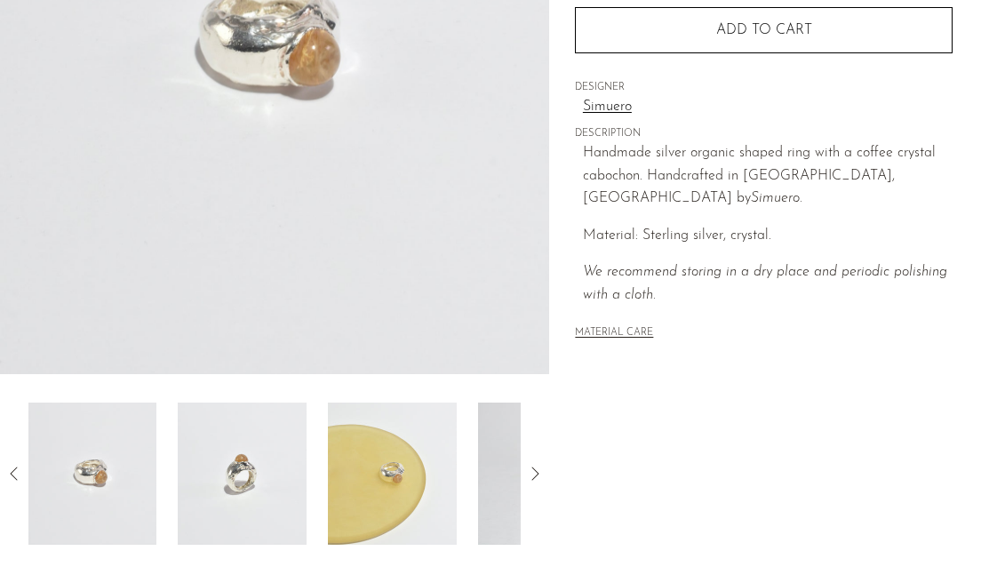
click at [4, 468] on icon at bounding box center [14, 473] width 21 height 21
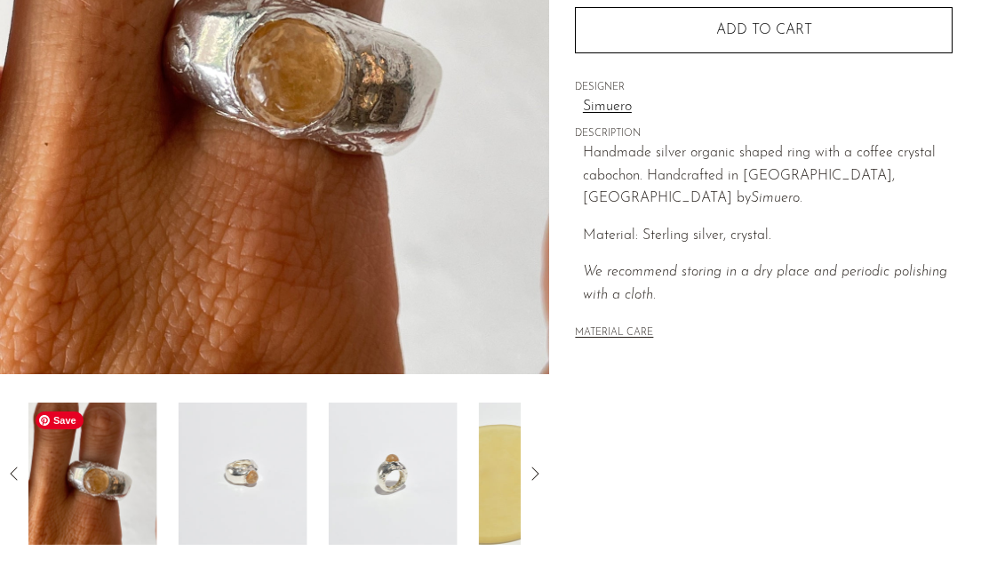
click at [122, 457] on img at bounding box center [92, 473] width 129 height 142
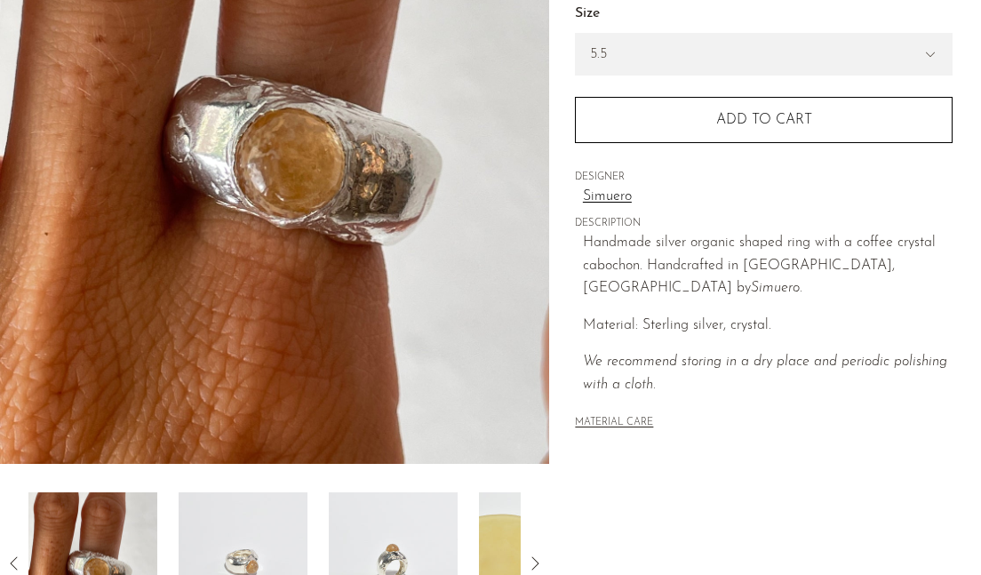
scroll to position [441, 0]
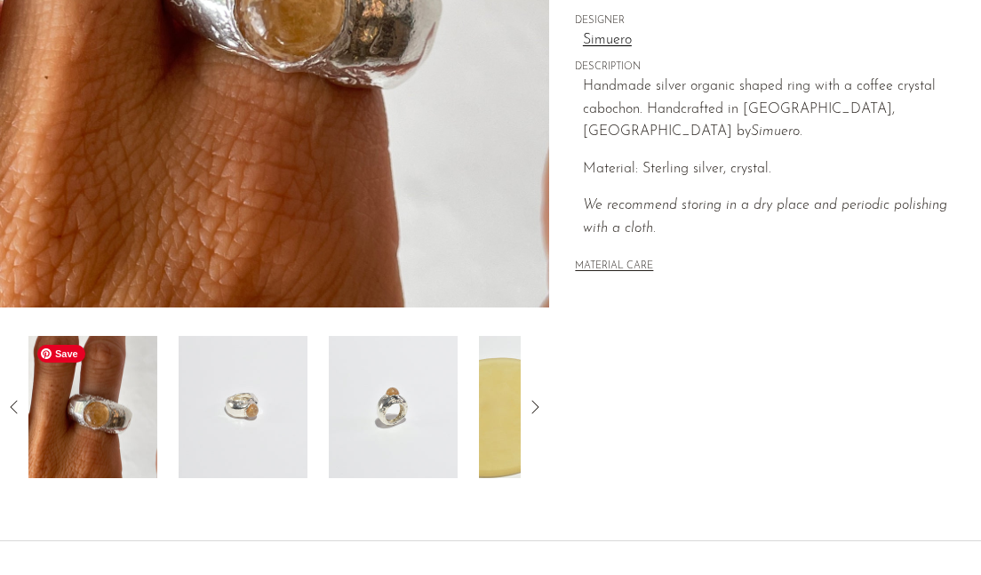
click at [20, 410] on icon at bounding box center [14, 406] width 21 height 21
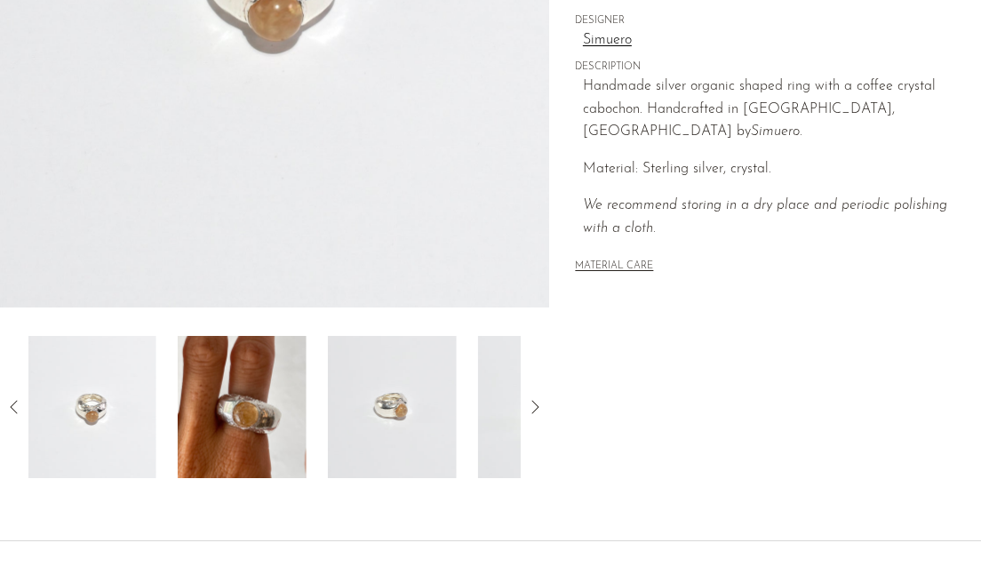
click at [19, 409] on icon at bounding box center [14, 406] width 21 height 21
click at [535, 409] on icon at bounding box center [534, 406] width 21 height 21
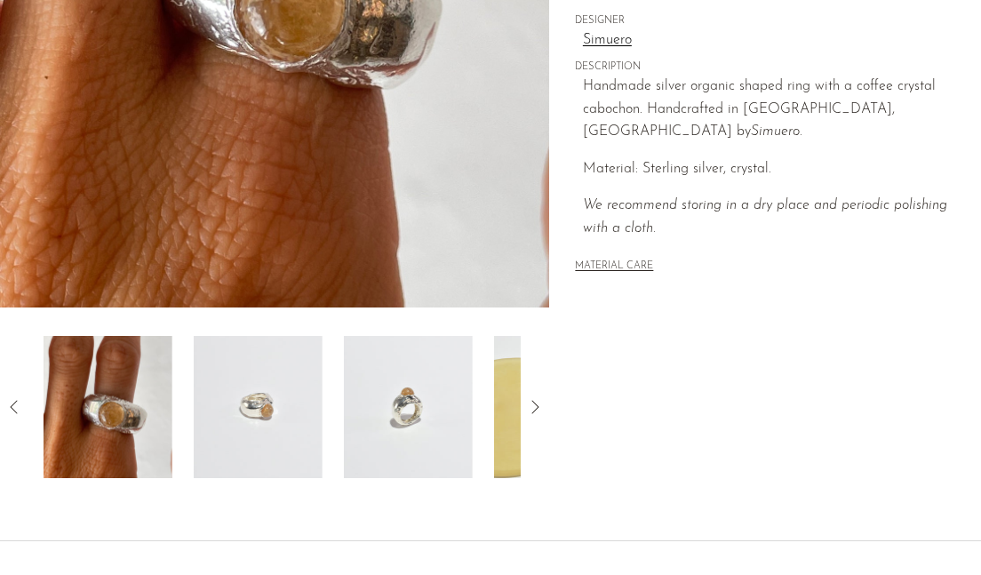
click at [534, 409] on icon at bounding box center [534, 406] width 21 height 21
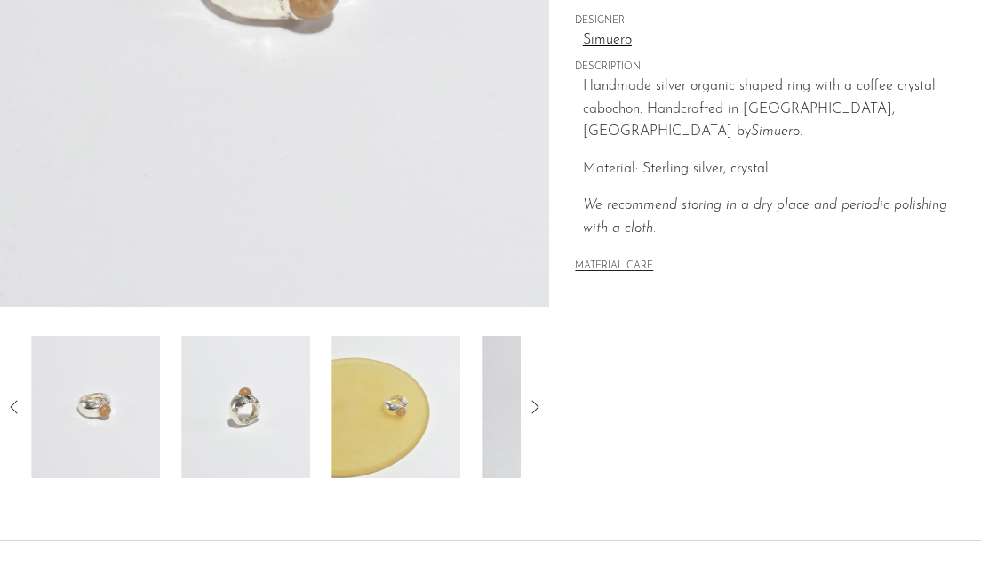
click at [534, 409] on icon at bounding box center [534, 406] width 21 height 21
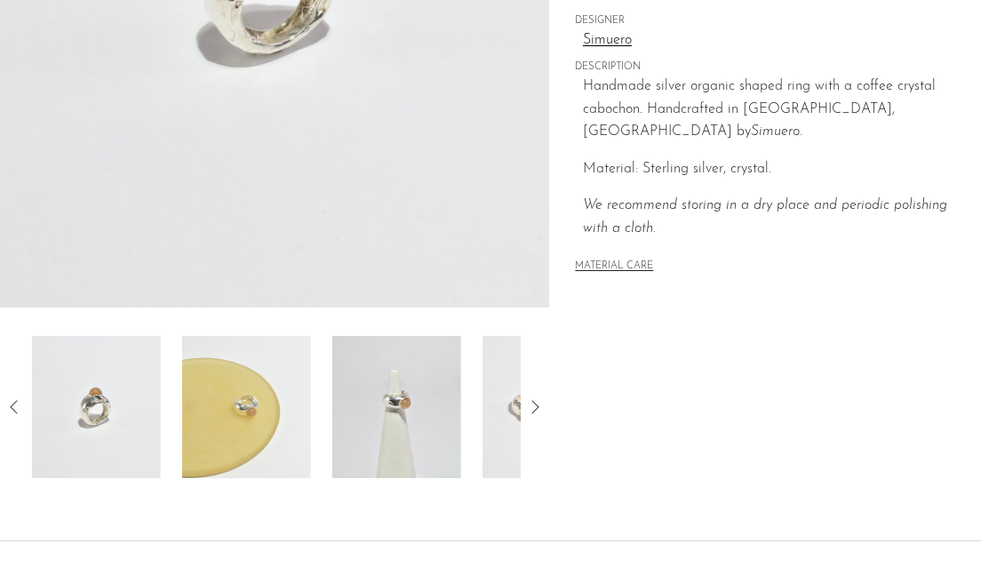
click at [534, 409] on icon at bounding box center [534, 406] width 21 height 21
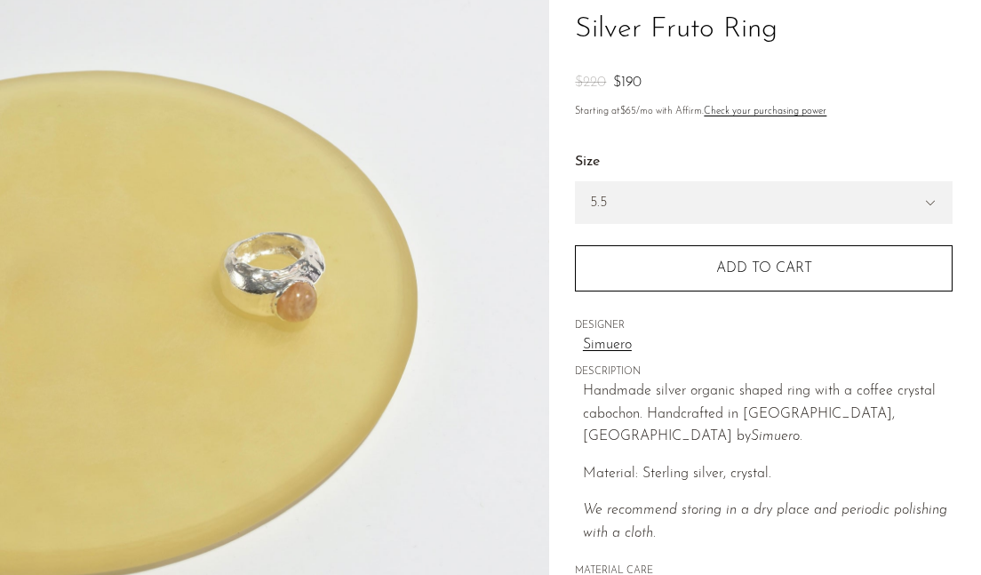
scroll to position [0, 0]
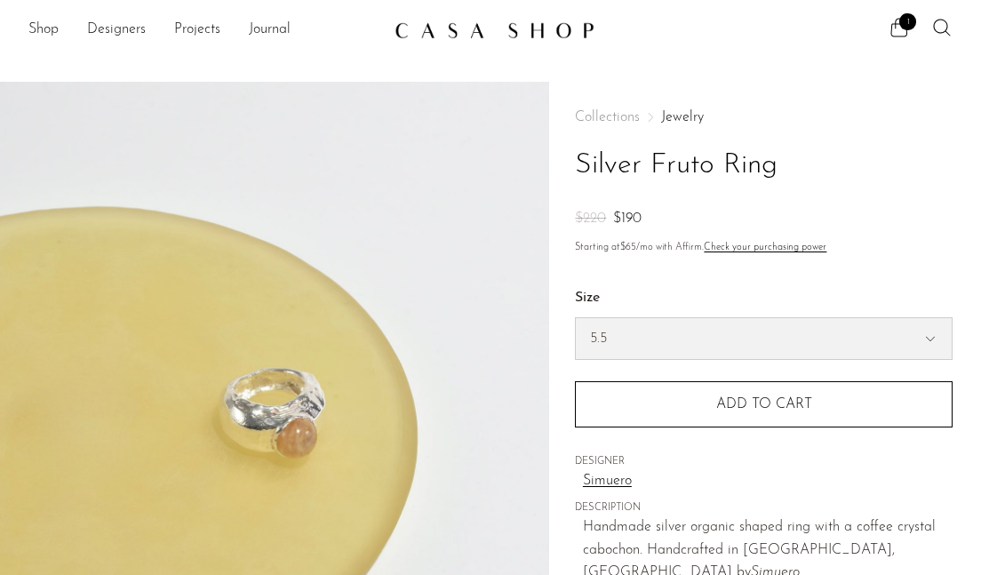
click at [688, 338] on select "5.5 6.5 7" at bounding box center [764, 338] width 376 height 41
click at [694, 338] on select "5.5 6.5 7" at bounding box center [764, 338] width 376 height 41
select select "6.5"
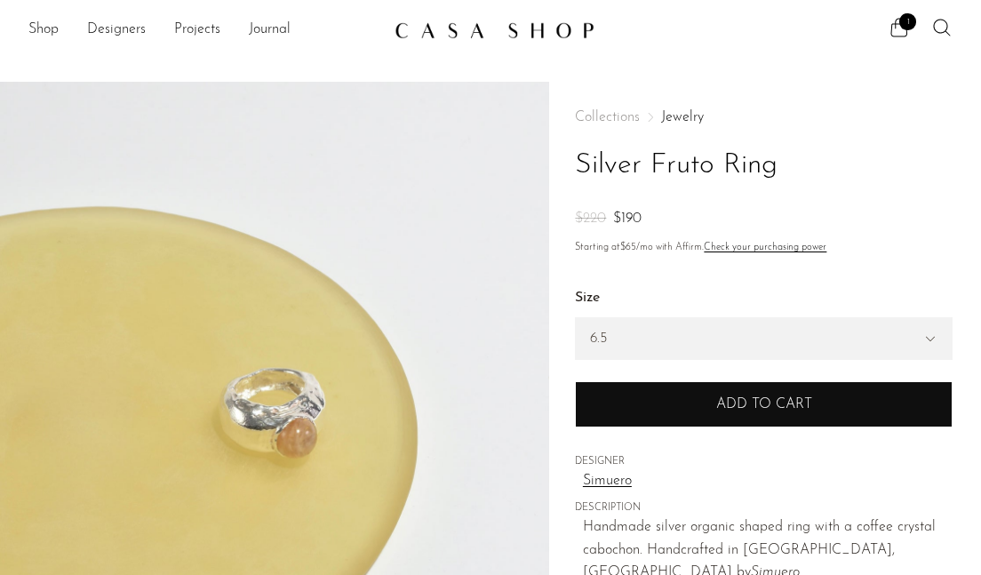
click at [703, 398] on button "Add to cart" at bounding box center [764, 404] width 378 height 46
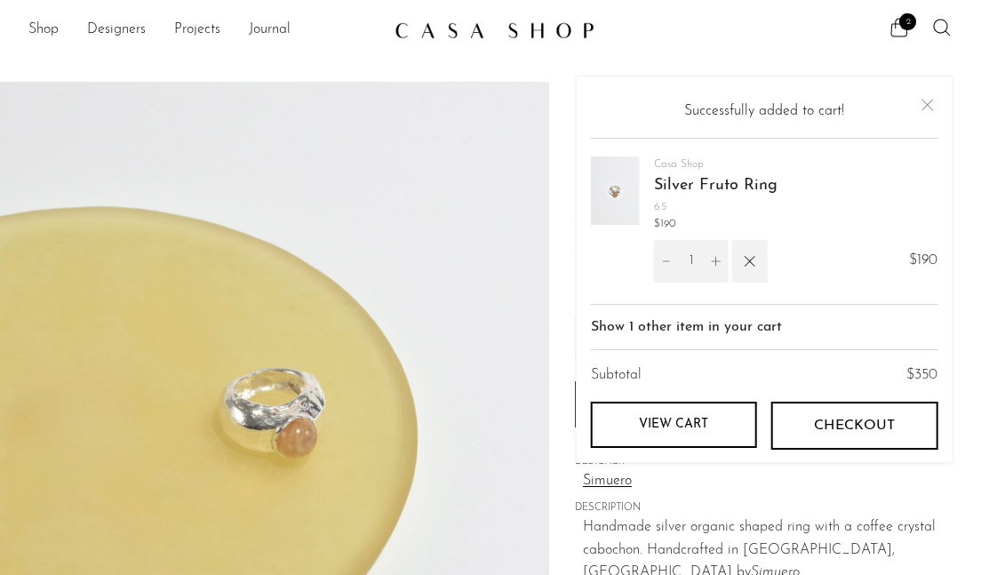
click at [924, 108] on button "Close" at bounding box center [926, 104] width 21 height 21
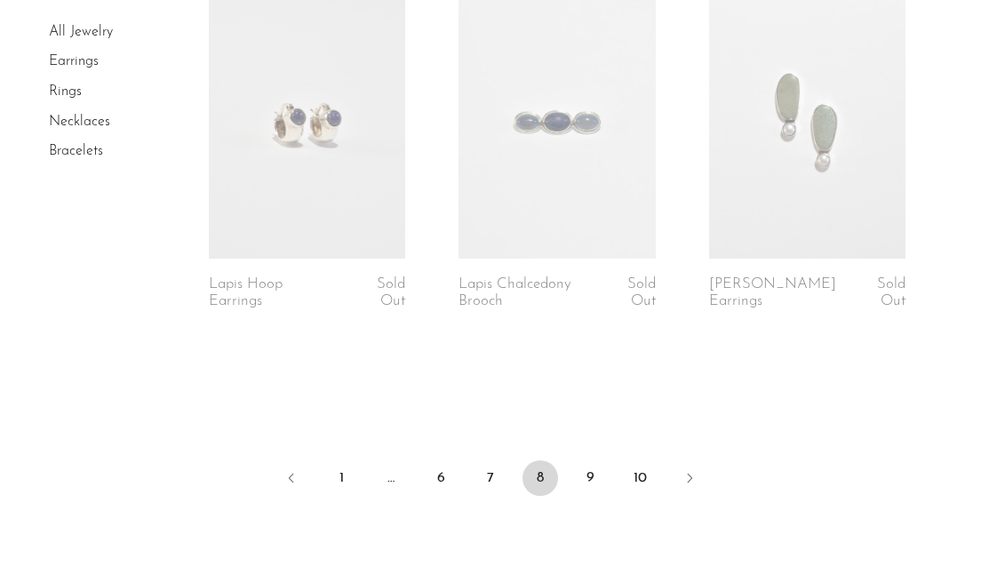
scroll to position [4459, 0]
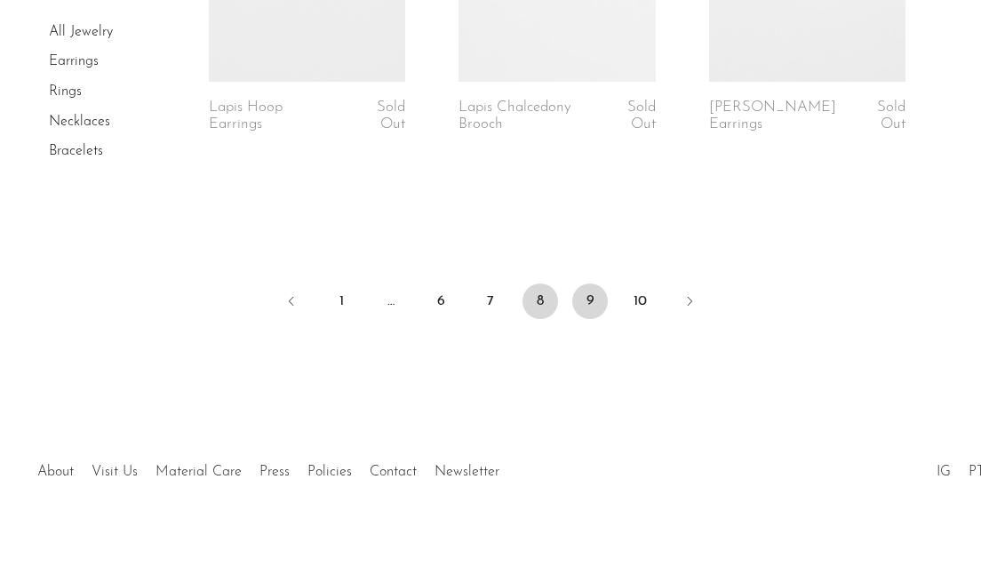
click at [589, 286] on link "9" at bounding box center [590, 301] width 36 height 36
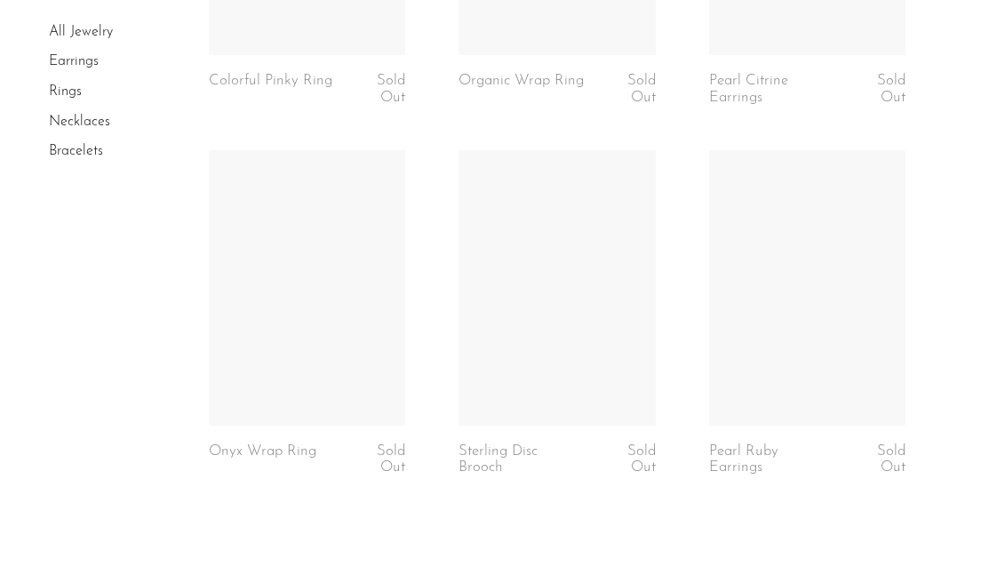
scroll to position [4459, 0]
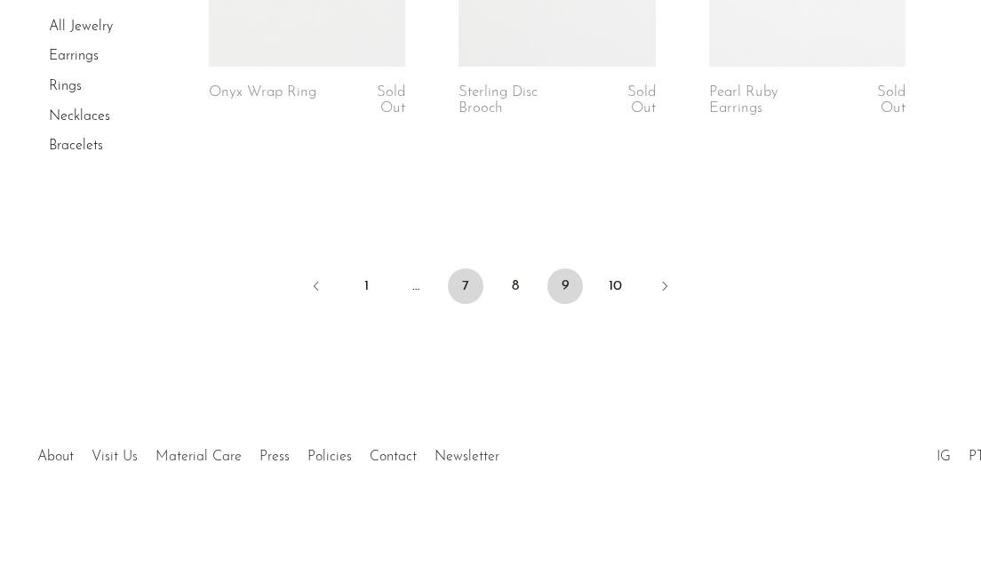
click at [461, 282] on link "7" at bounding box center [466, 286] width 36 height 36
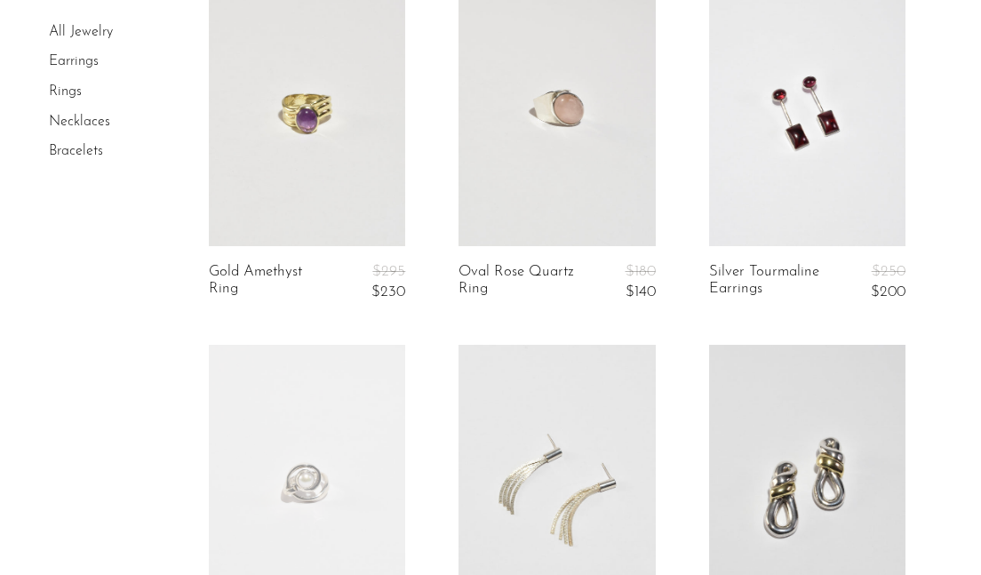
scroll to position [197, 0]
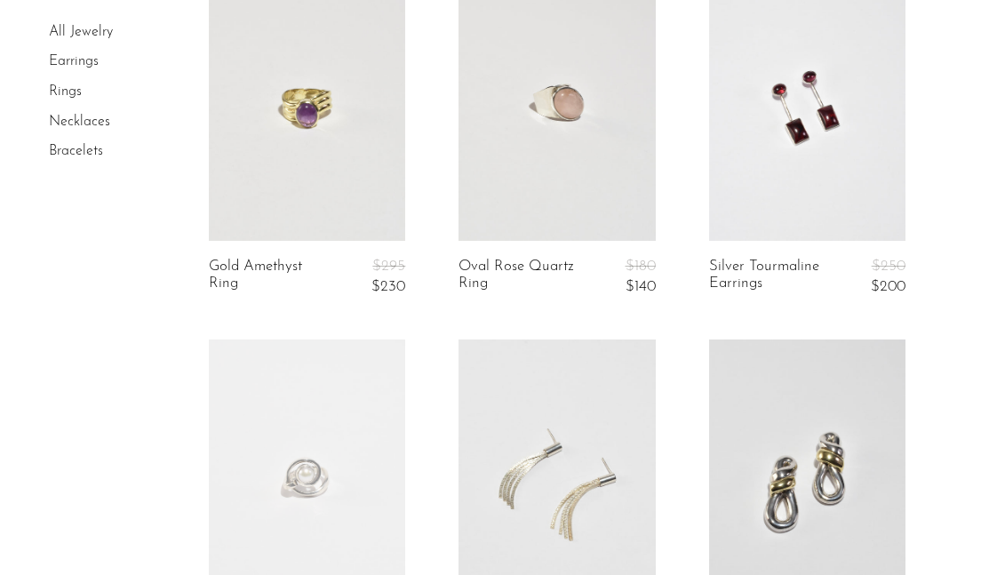
click at [542, 182] on link at bounding box center [556, 103] width 196 height 275
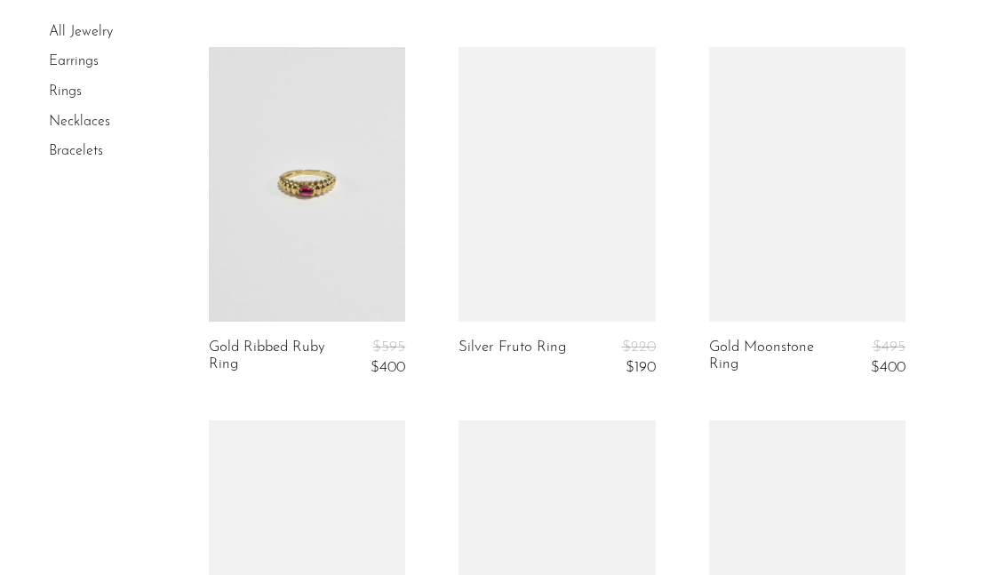
scroll to position [3023, 0]
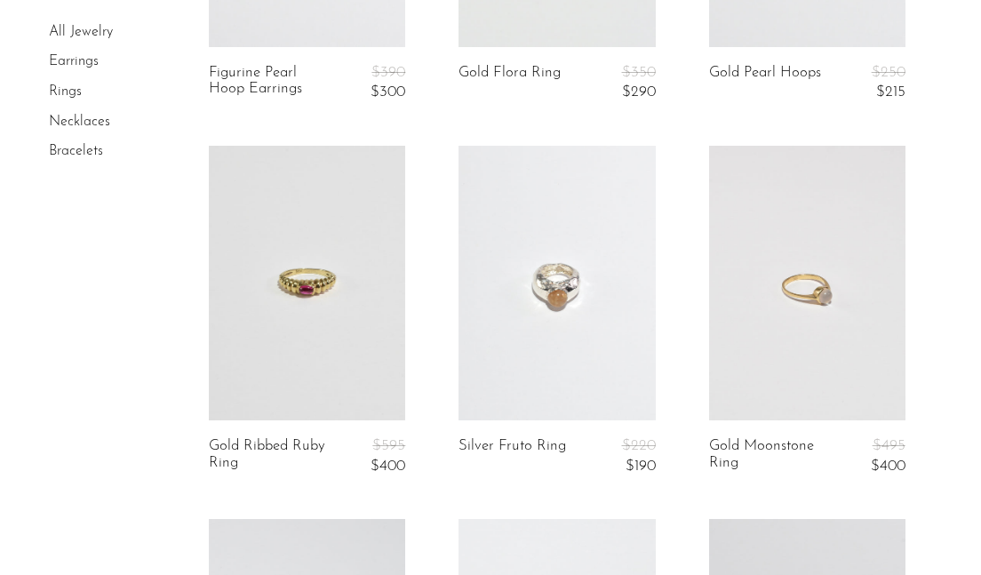
click at [574, 253] on link at bounding box center [556, 283] width 196 height 275
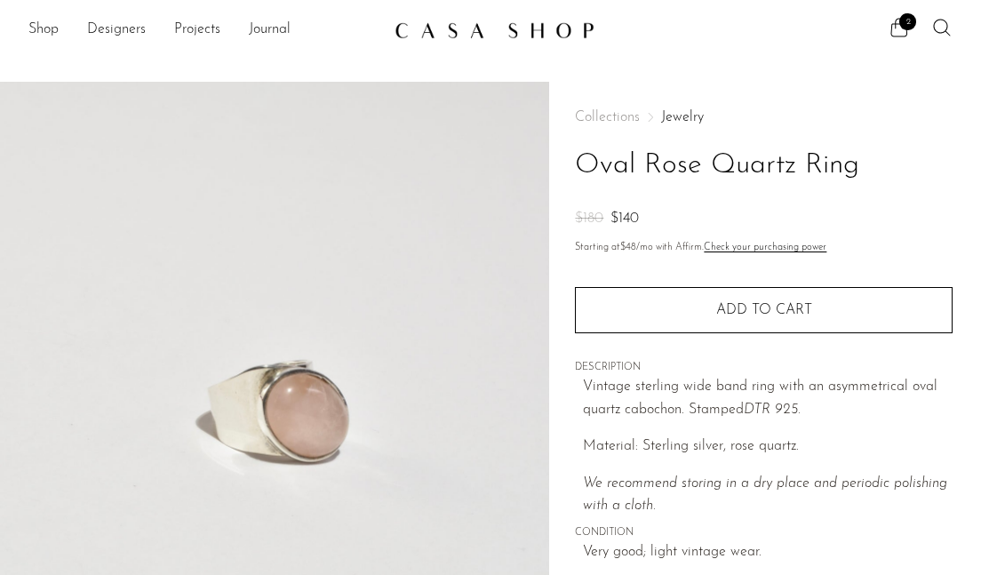
scroll to position [141, 0]
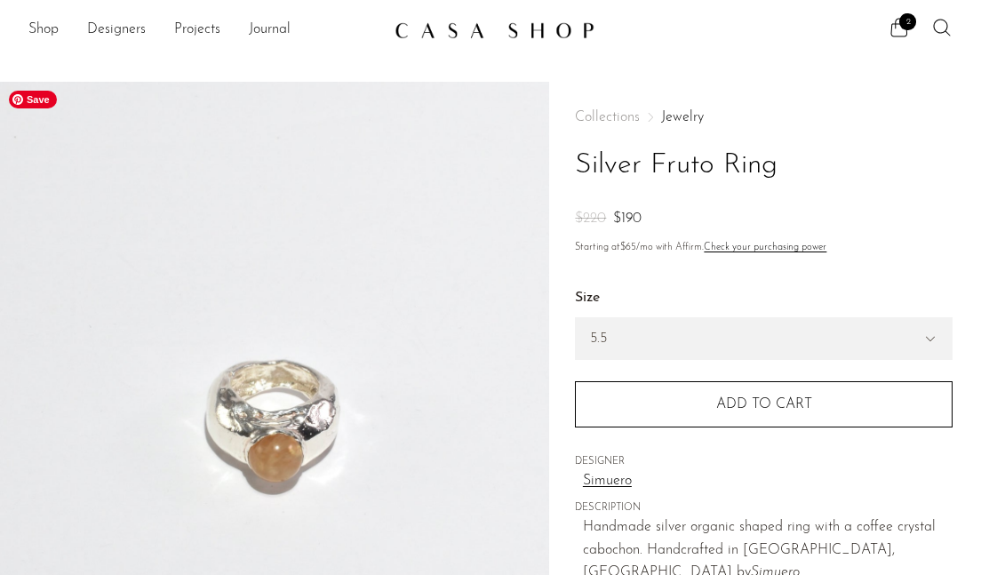
scroll to position [352, 0]
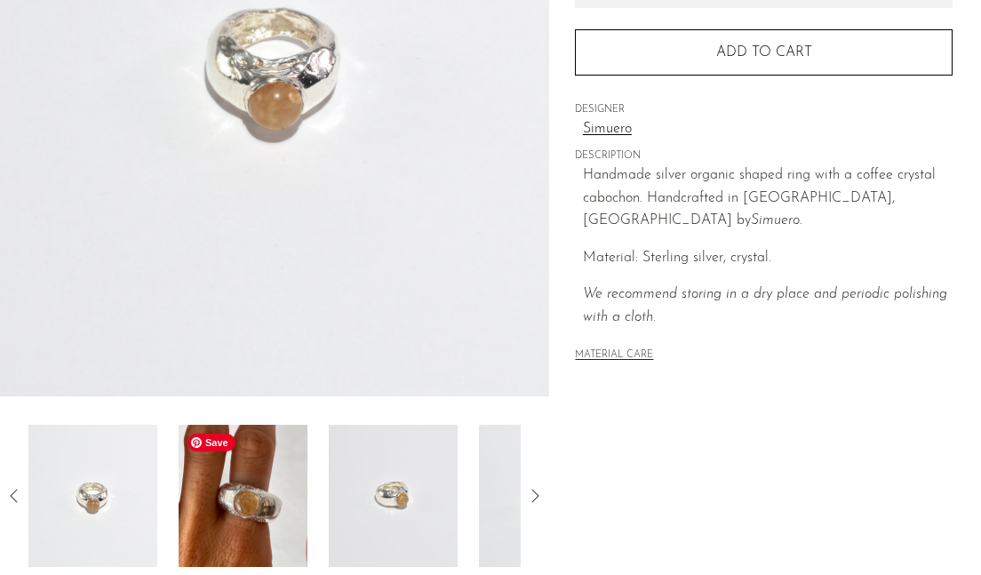
click at [257, 484] on img at bounding box center [243, 496] width 129 height 142
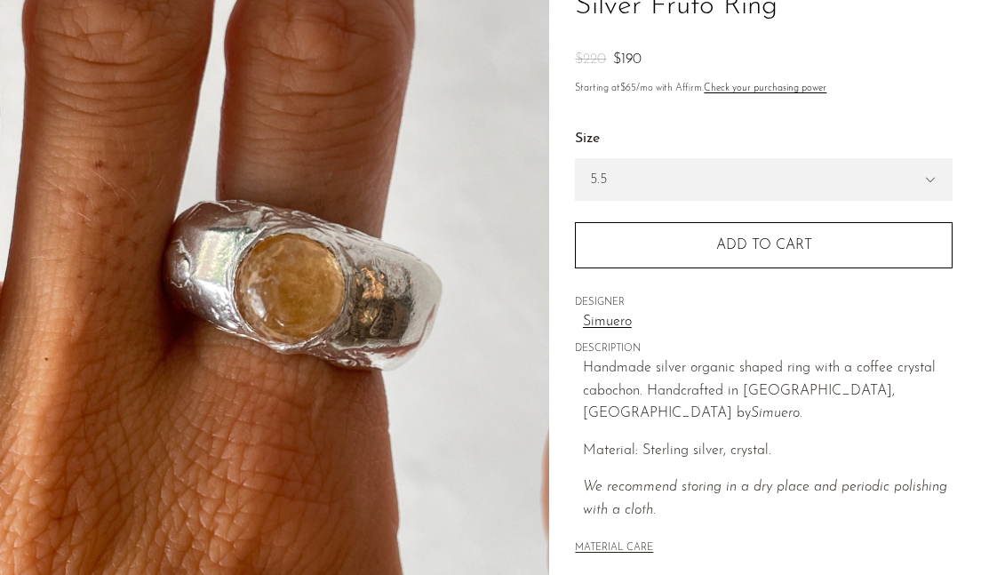
scroll to position [0, 0]
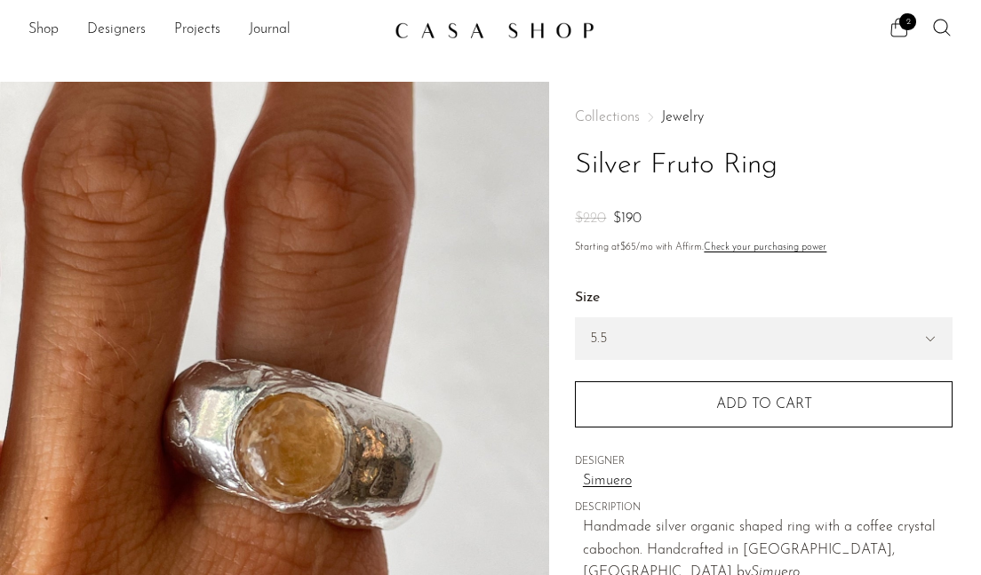
click at [903, 17] on span "2" at bounding box center [907, 21] width 17 height 17
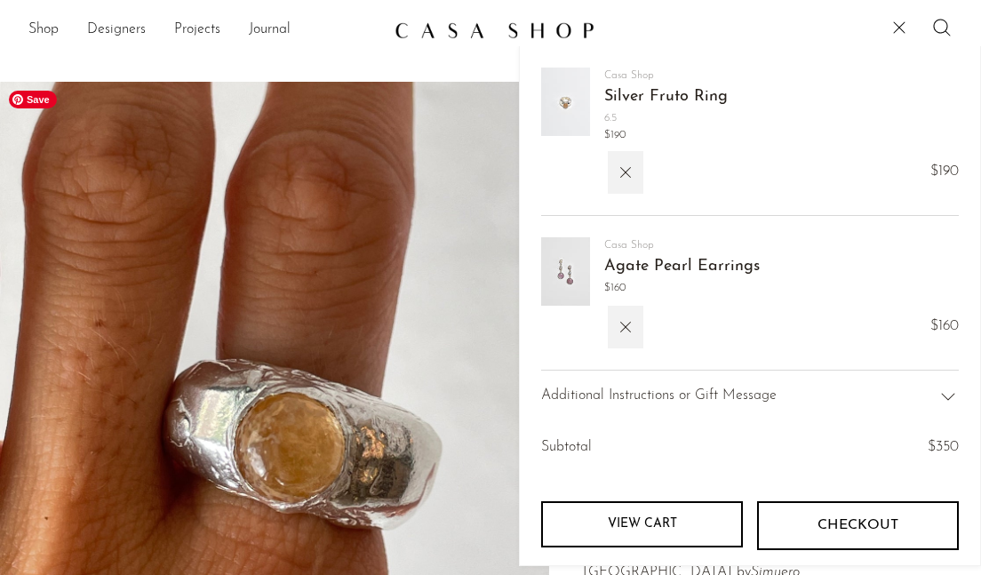
click at [67, 236] on img at bounding box center [274, 415] width 549 height 666
